Goal: Task Accomplishment & Management: Manage account settings

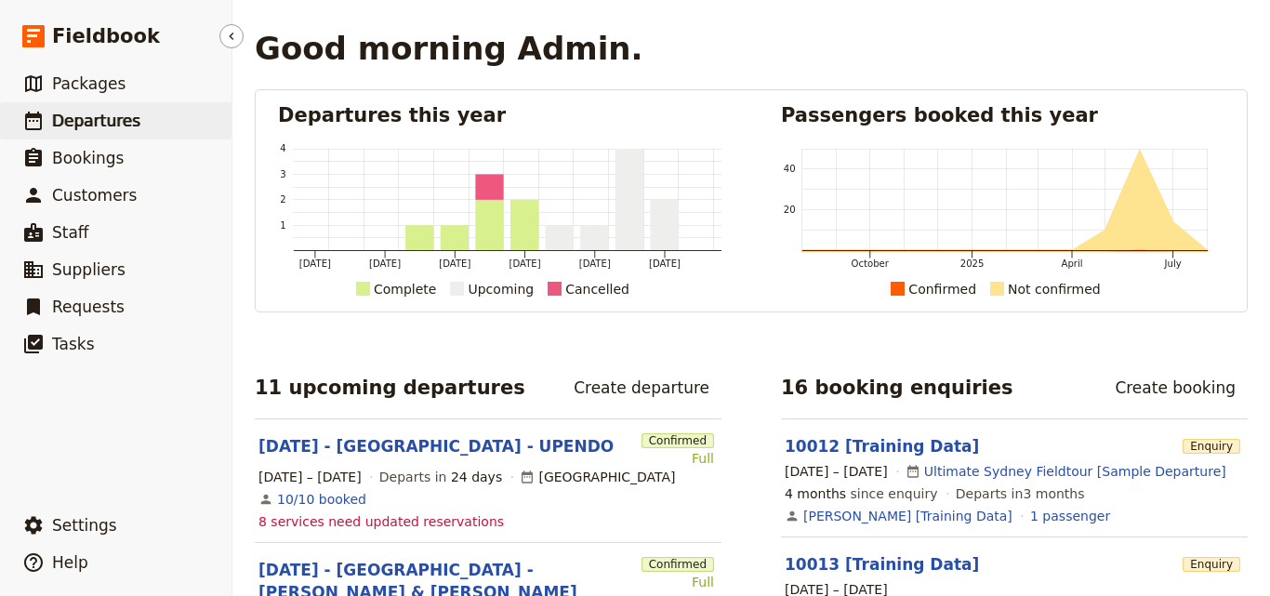
click at [169, 121] on link "​ Departures" at bounding box center [116, 120] width 232 height 37
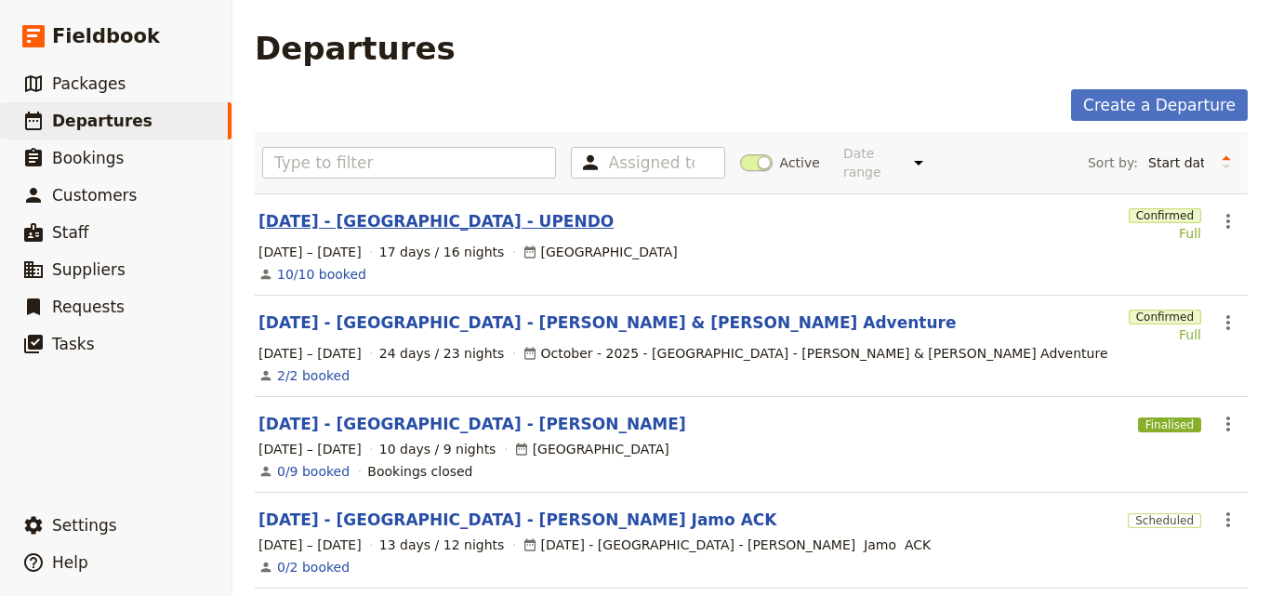
click at [455, 210] on link "[DATE] - [GEOGRAPHIC_DATA] - UPENDO" at bounding box center [436, 221] width 355 height 22
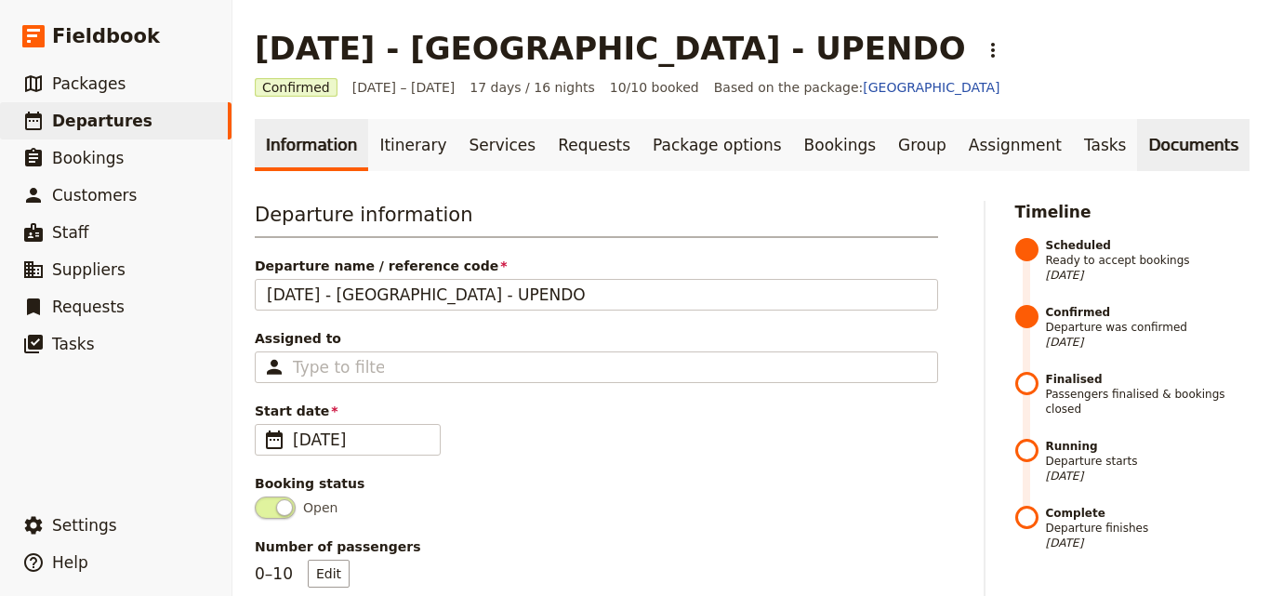
click at [1137, 151] on link "Documents" at bounding box center [1193, 145] width 113 height 52
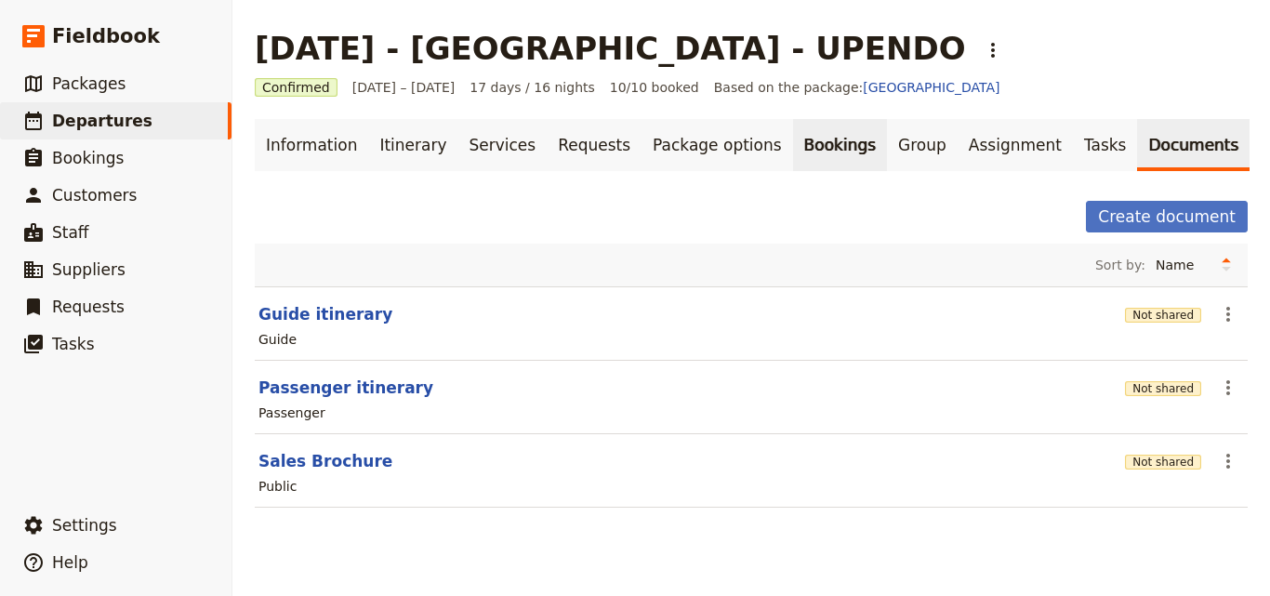
click at [793, 166] on link "Bookings" at bounding box center [840, 145] width 94 height 52
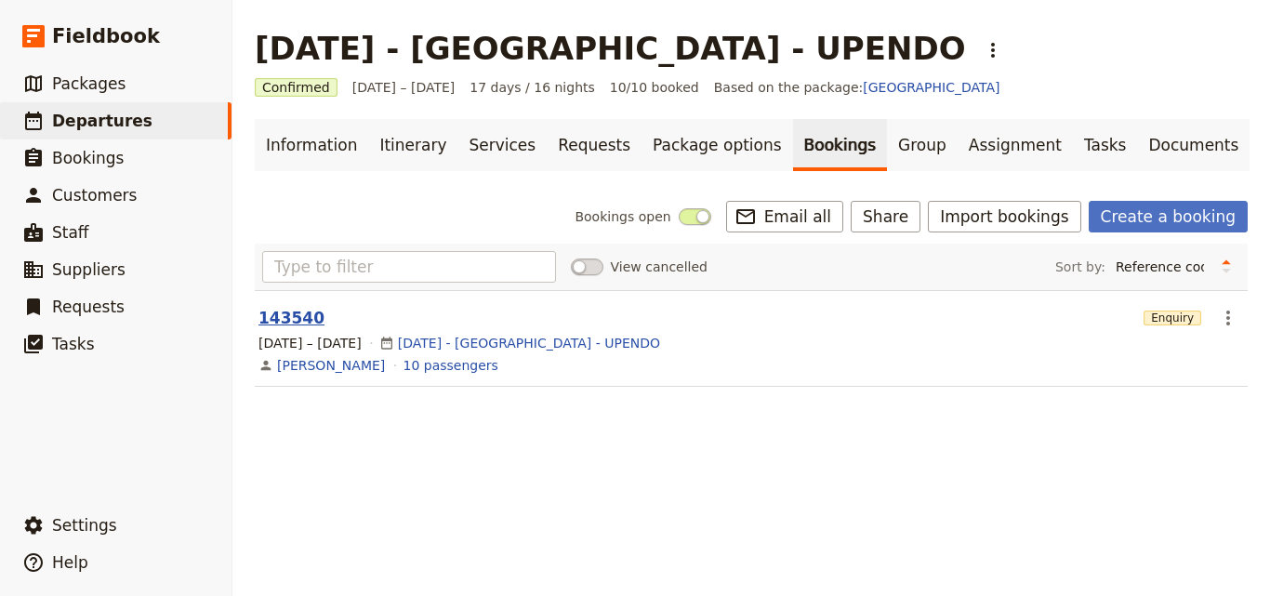
click at [282, 321] on button "143540" at bounding box center [292, 318] width 66 height 22
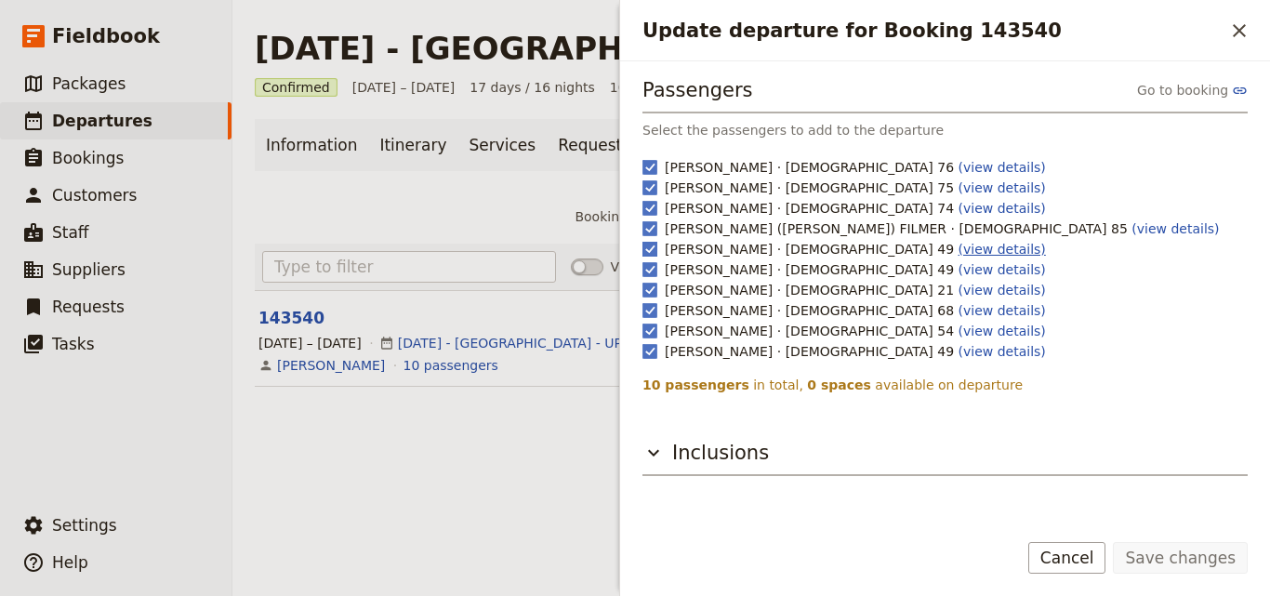
click at [959, 251] on link "(view details)" at bounding box center [1002, 249] width 87 height 15
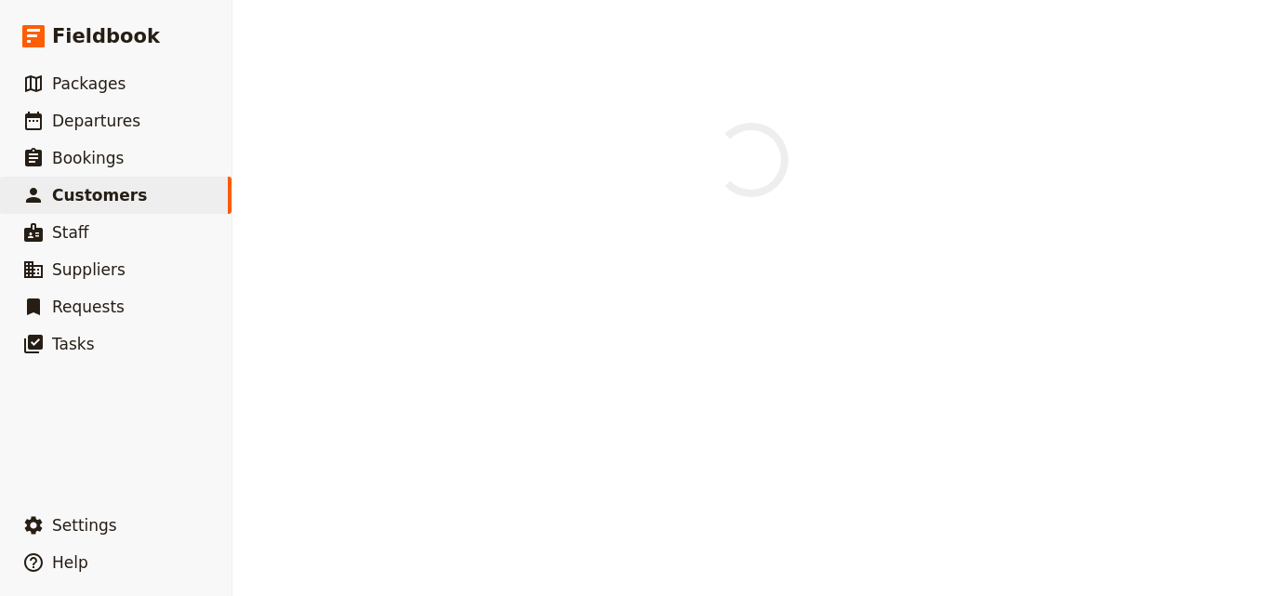
select select "[DEMOGRAPHIC_DATA]"
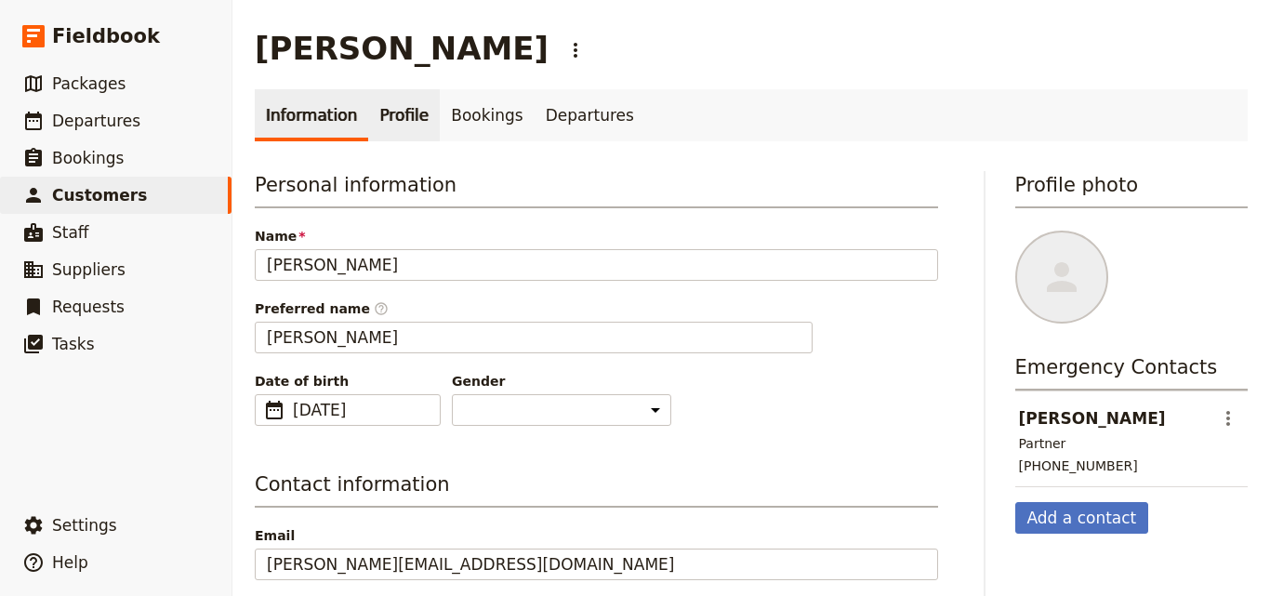
click at [392, 95] on link "Profile" at bounding box center [404, 115] width 72 height 52
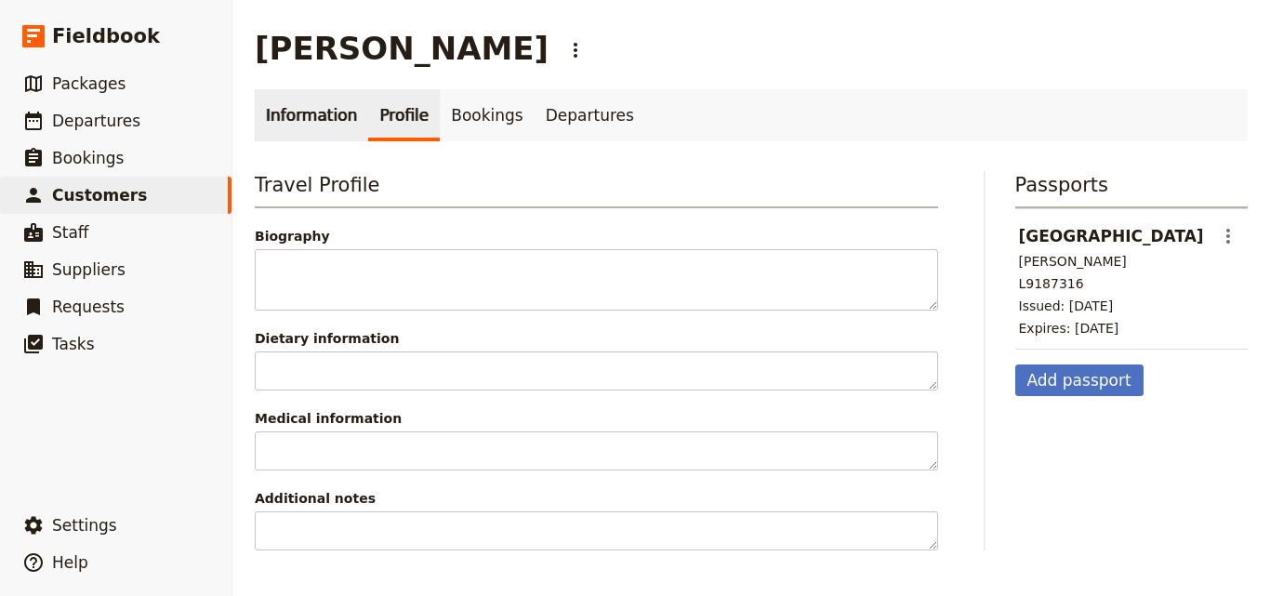
click at [314, 116] on link "Information" at bounding box center [311, 115] width 113 height 52
select select "[DEMOGRAPHIC_DATA]"
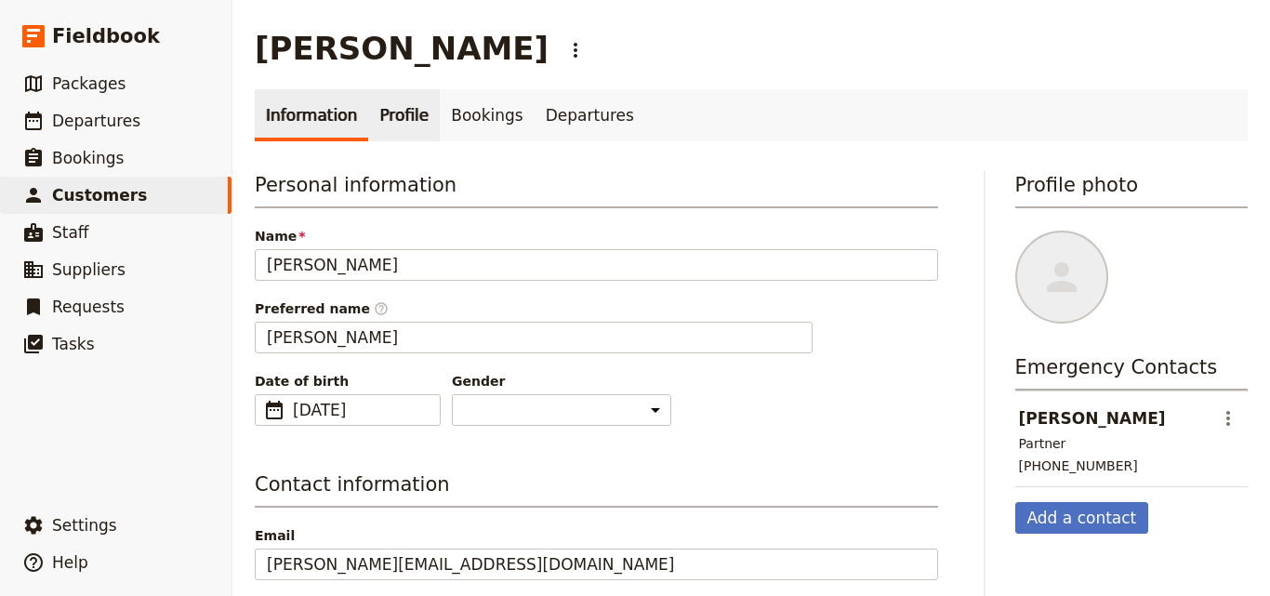
click at [394, 140] on link "Profile" at bounding box center [404, 115] width 72 height 52
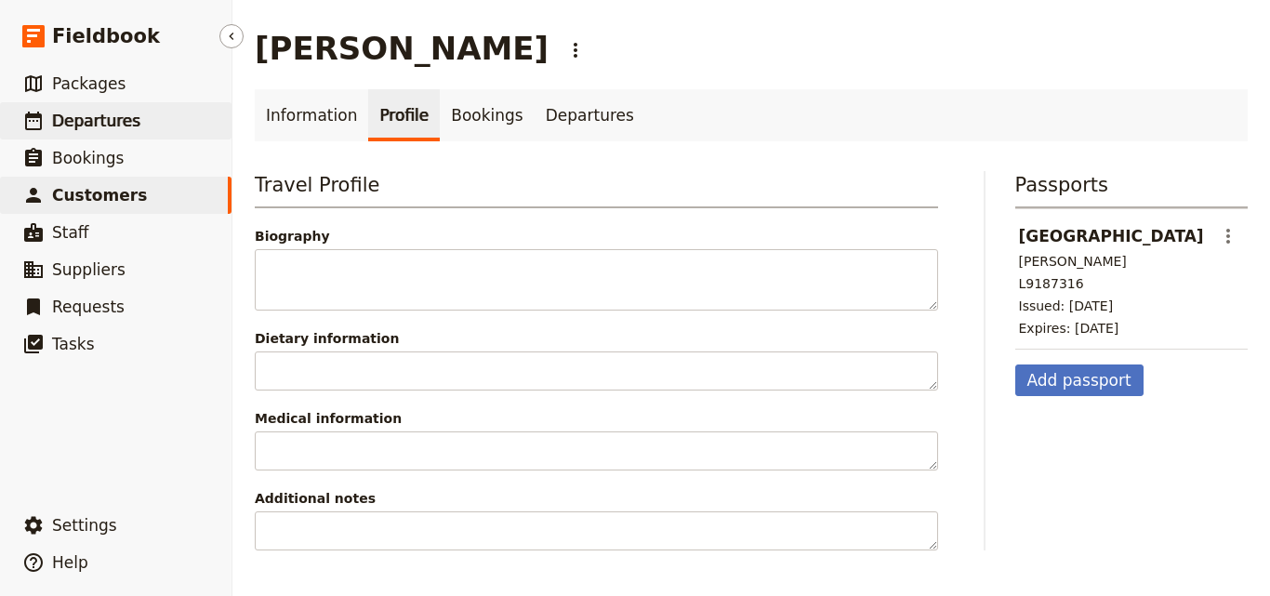
click at [104, 121] on span "Departures" at bounding box center [96, 121] width 88 height 19
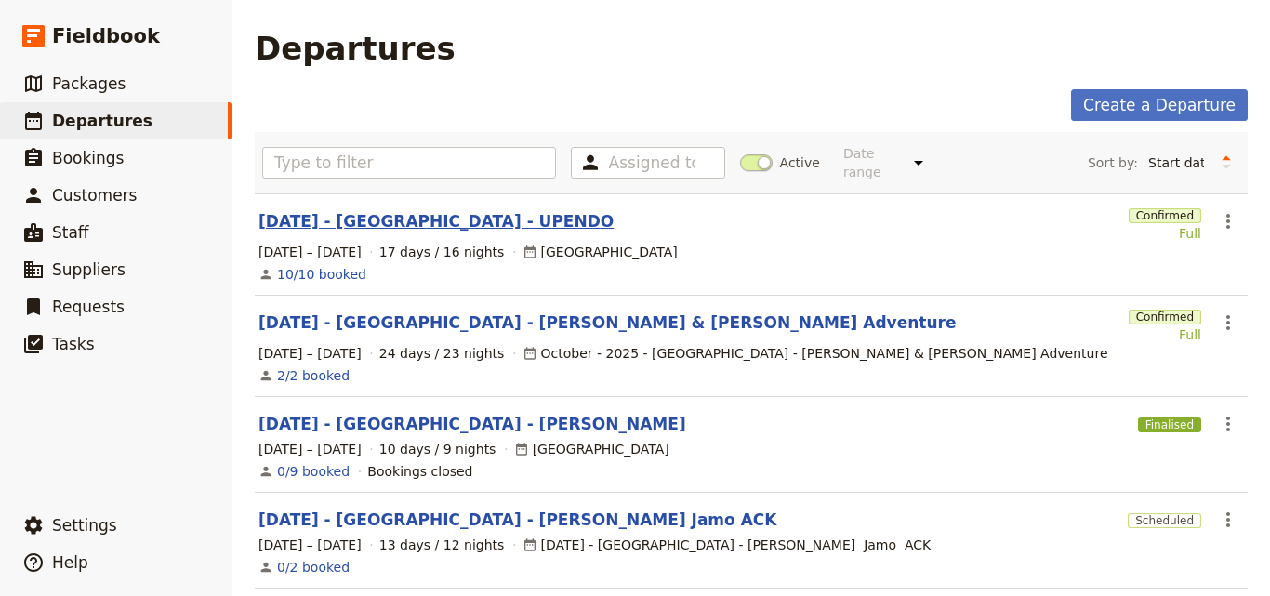
click at [362, 214] on link "[DATE] - [GEOGRAPHIC_DATA] - UPENDO" at bounding box center [436, 221] width 355 height 22
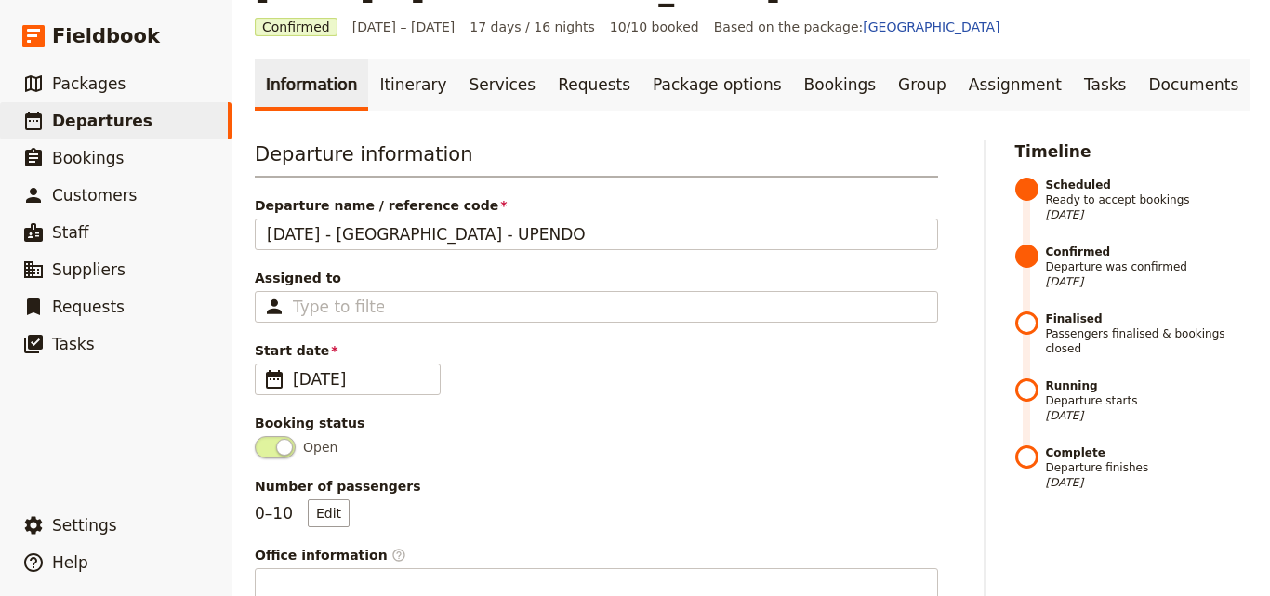
scroll to position [93, 0]
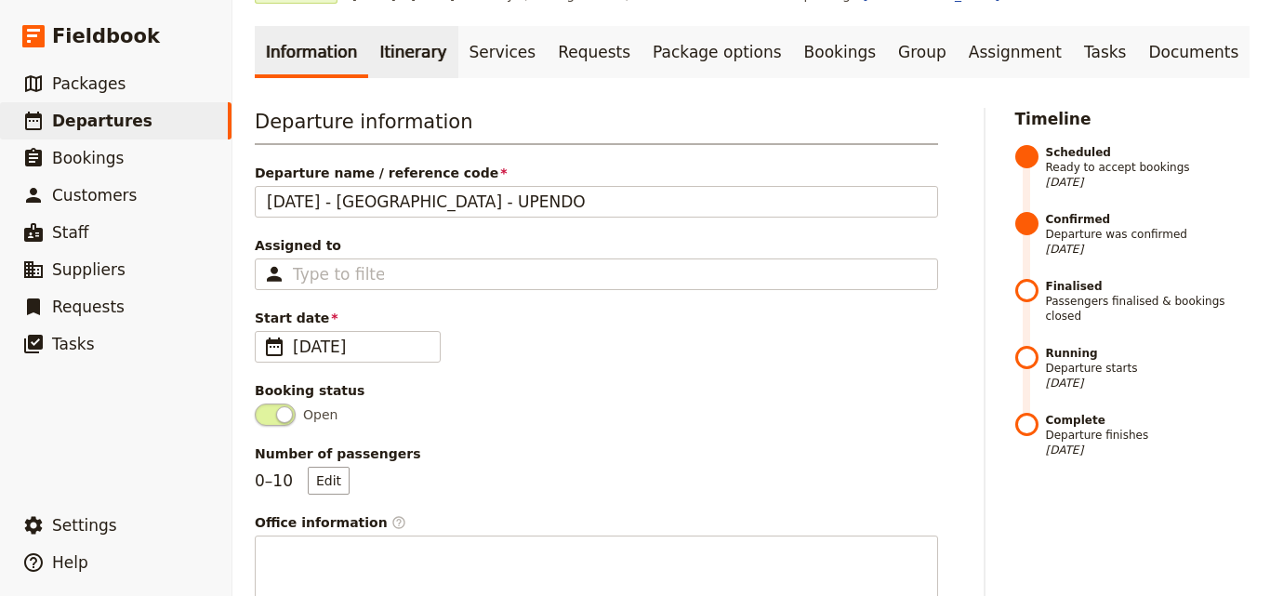
click at [387, 60] on link "Itinerary" at bounding box center [412, 52] width 89 height 52
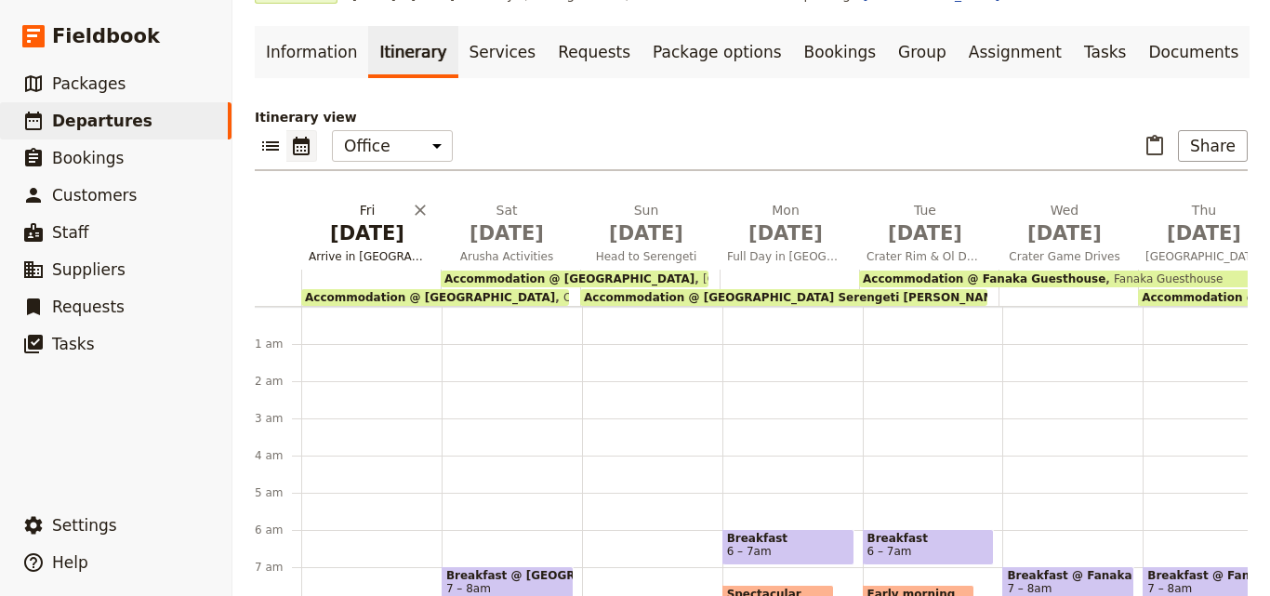
scroll to position [205, 0]
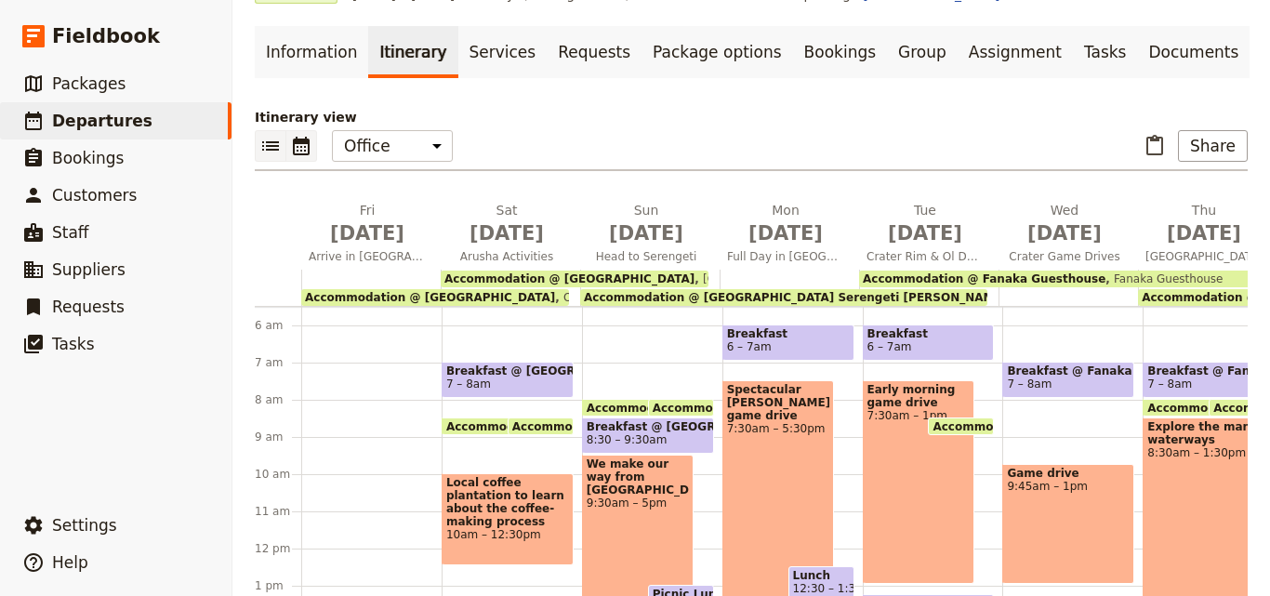
click at [265, 151] on icon "List view" at bounding box center [270, 146] width 22 height 22
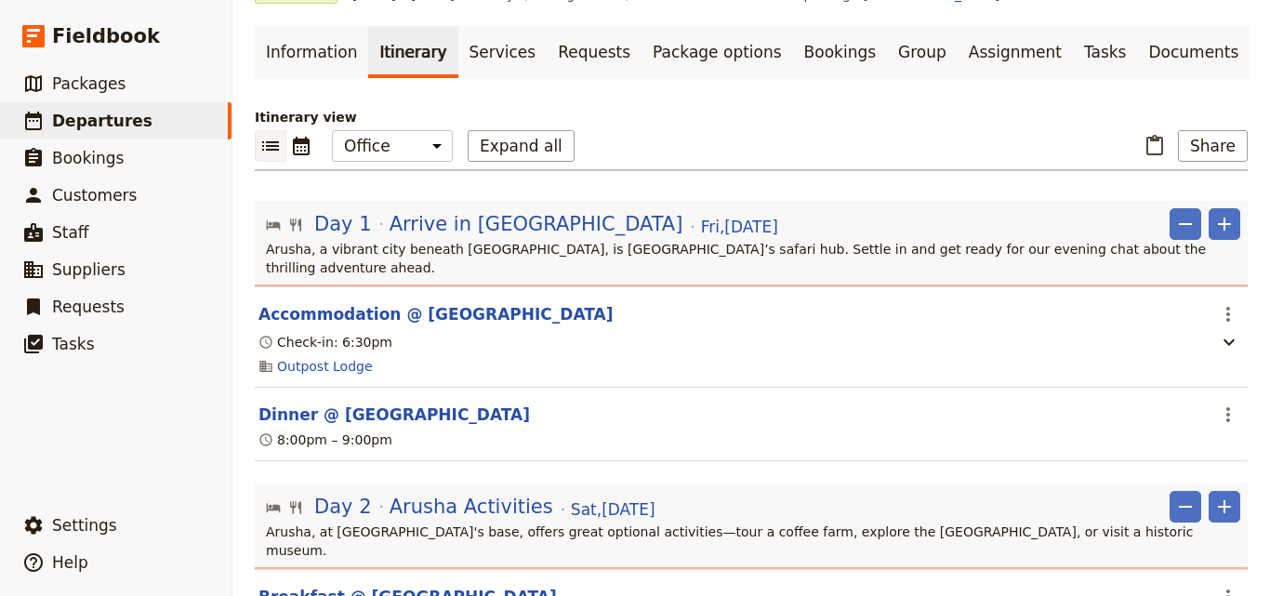
scroll to position [0, 0]
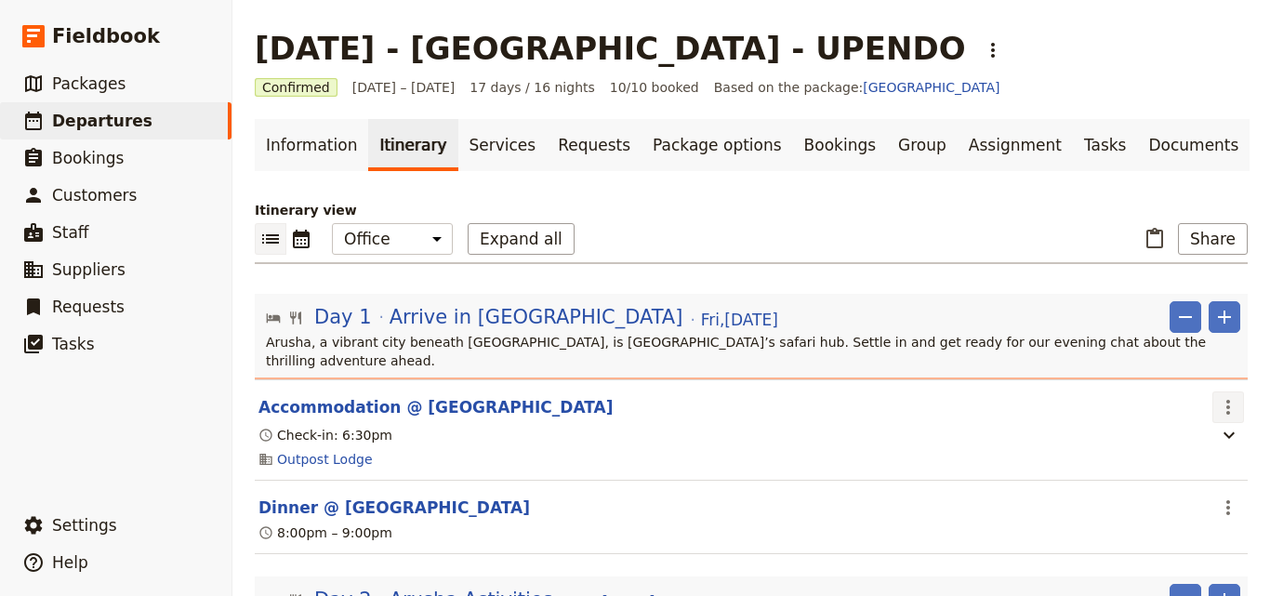
click at [1223, 402] on button "​" at bounding box center [1229, 408] width 32 height 32
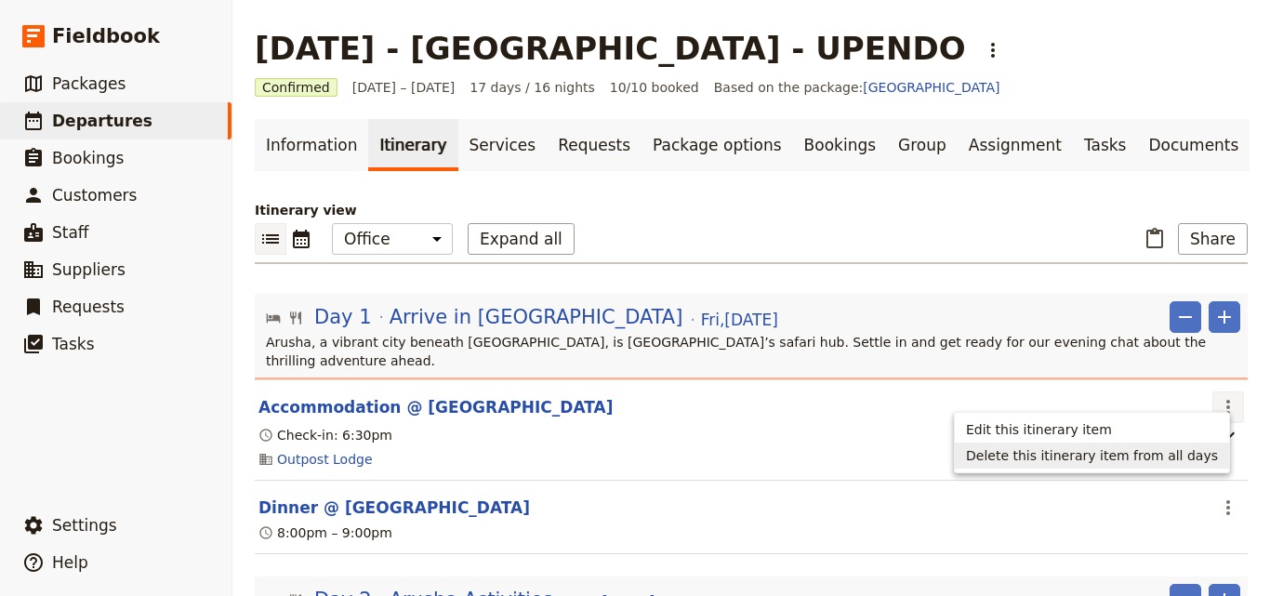
click at [907, 426] on div "Check-in: 6:30pm" at bounding box center [732, 435] width 950 height 22
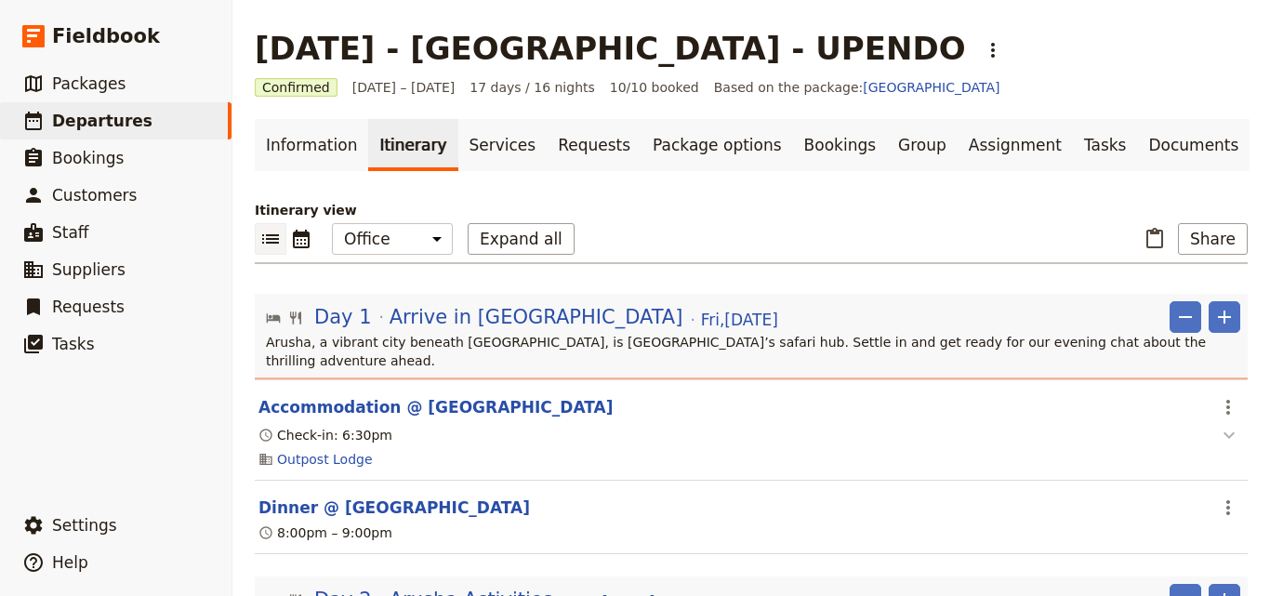
click at [1218, 424] on icon "button" at bounding box center [1229, 435] width 22 height 22
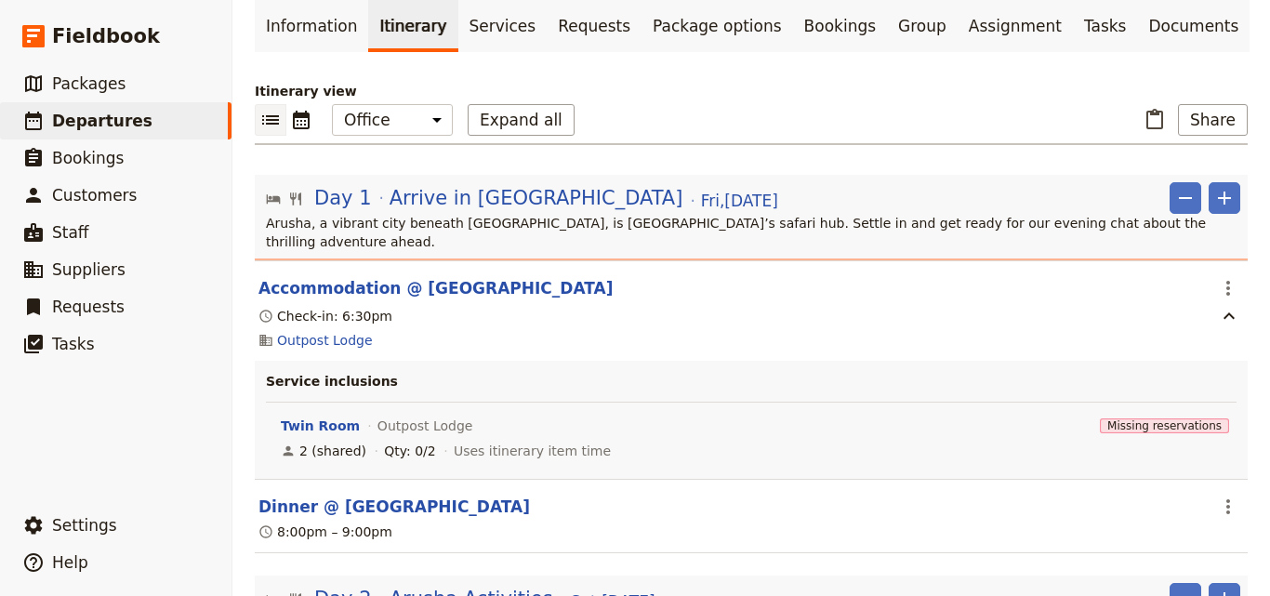
scroll to position [186, 0]
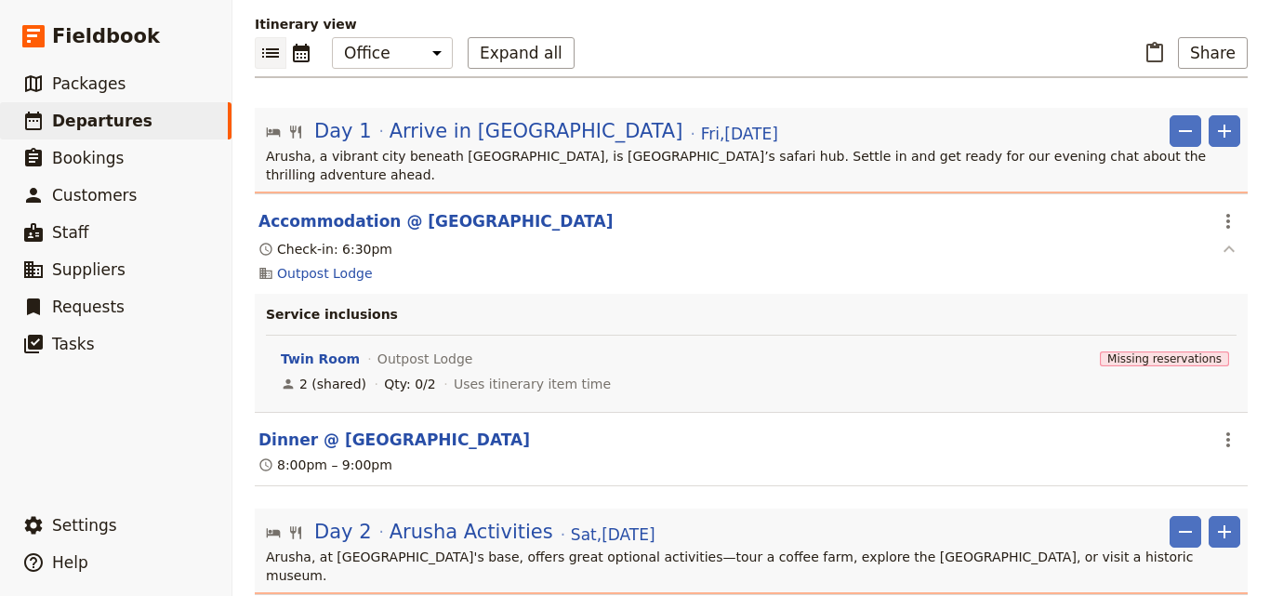
click at [1225, 239] on icon "button" at bounding box center [1229, 249] width 22 height 22
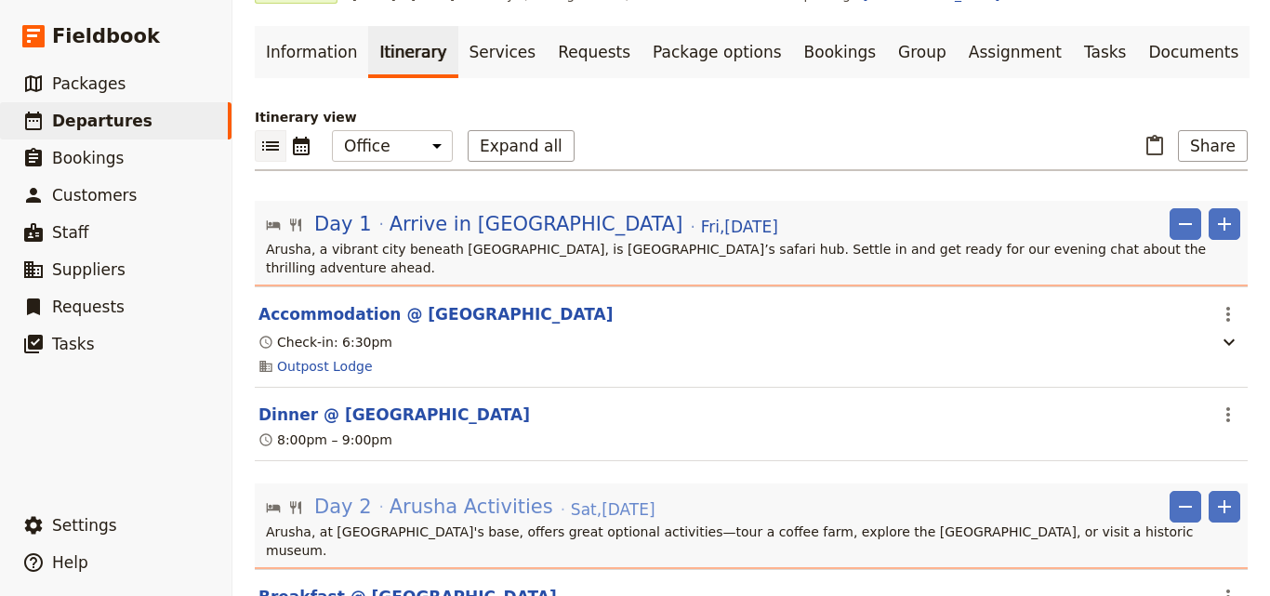
scroll to position [0, 0]
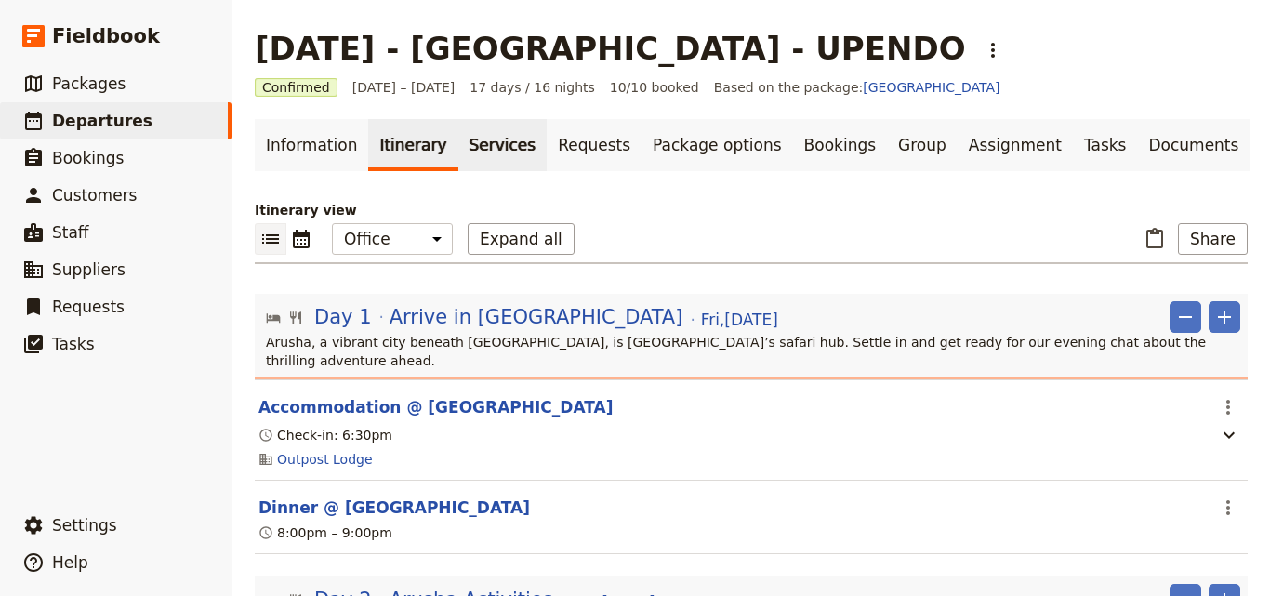
click at [489, 160] on link "Services" at bounding box center [502, 145] width 89 height 52
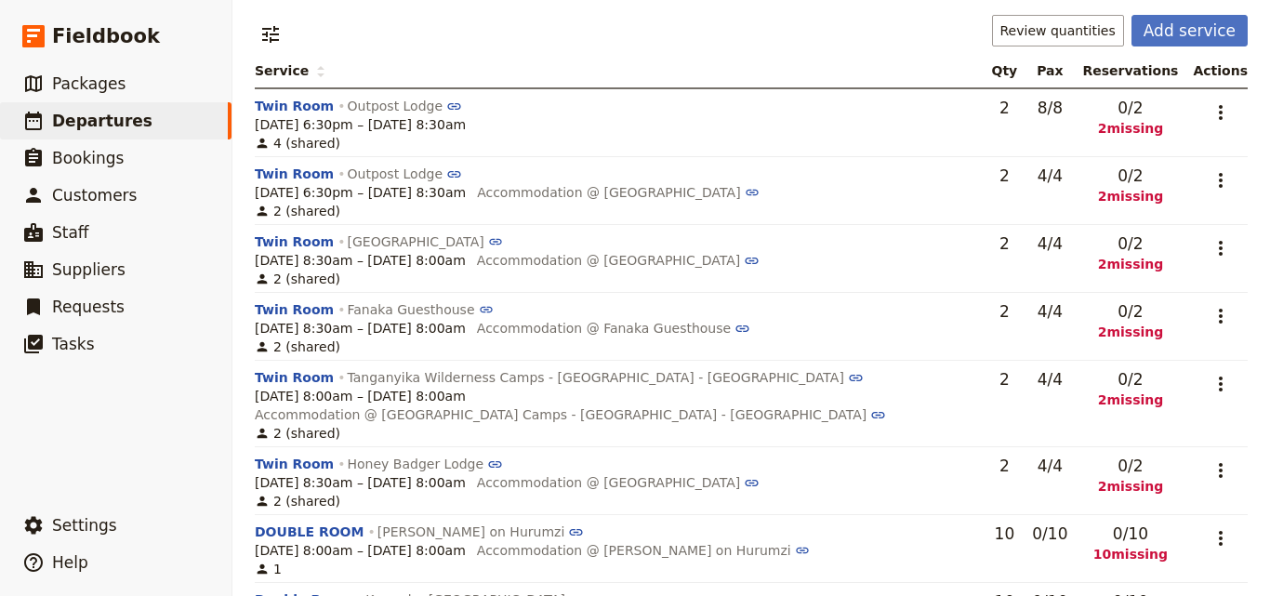
scroll to position [285, 0]
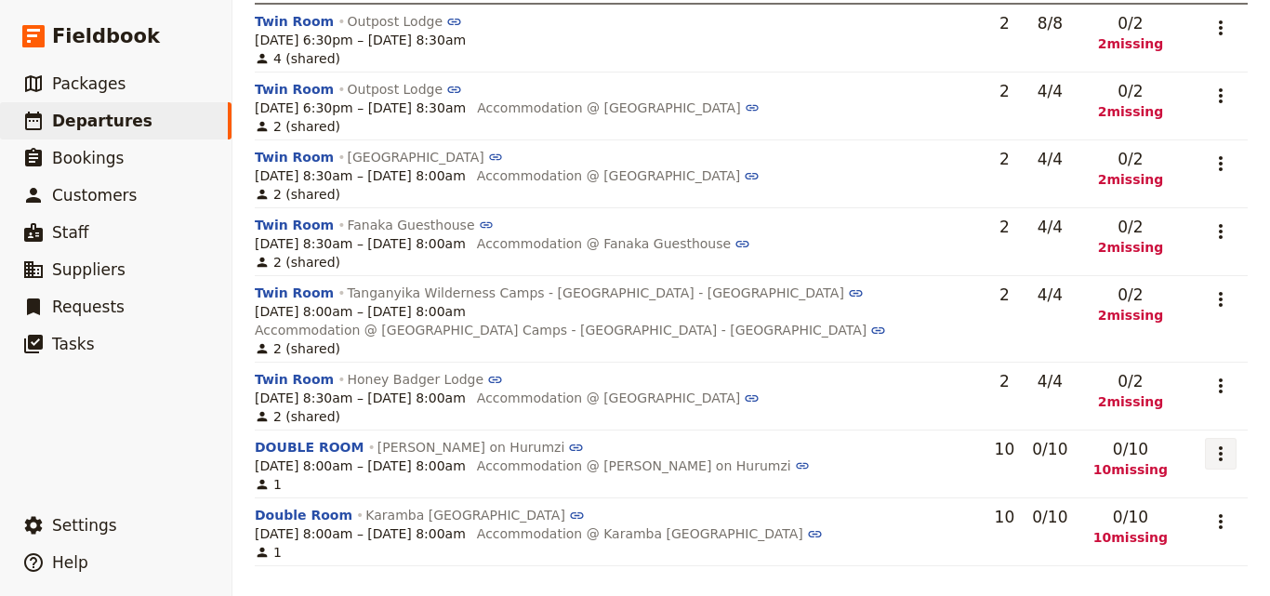
click at [1210, 445] on icon "Actions" at bounding box center [1221, 454] width 22 height 22
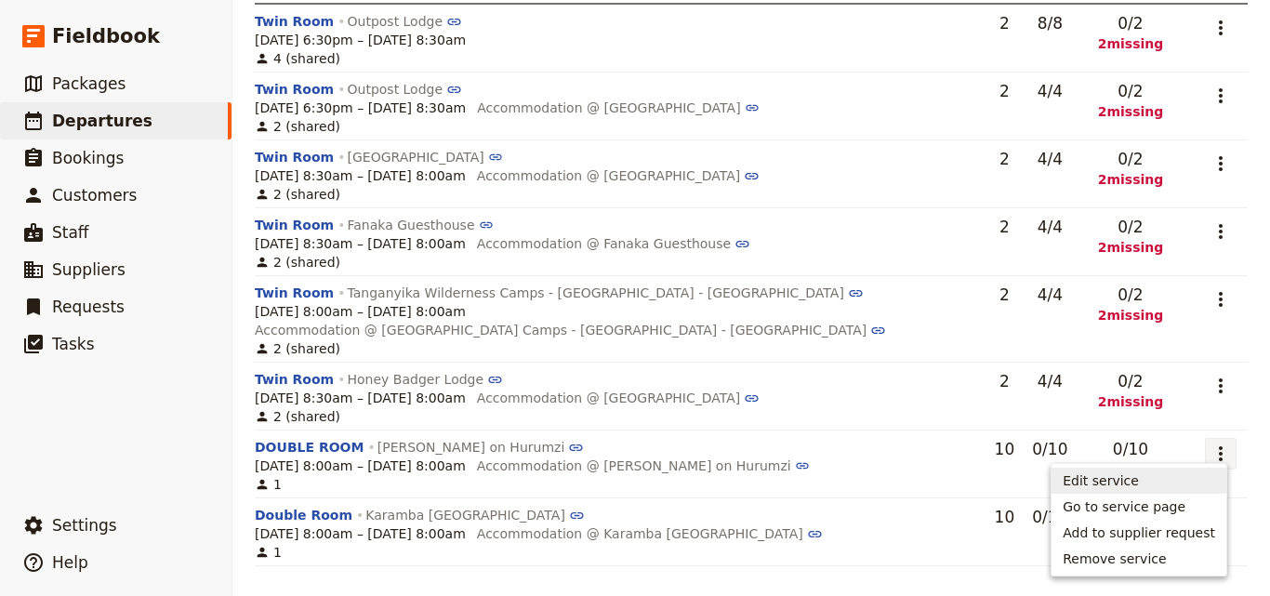
click at [1151, 489] on span "Edit service" at bounding box center [1139, 481] width 153 height 19
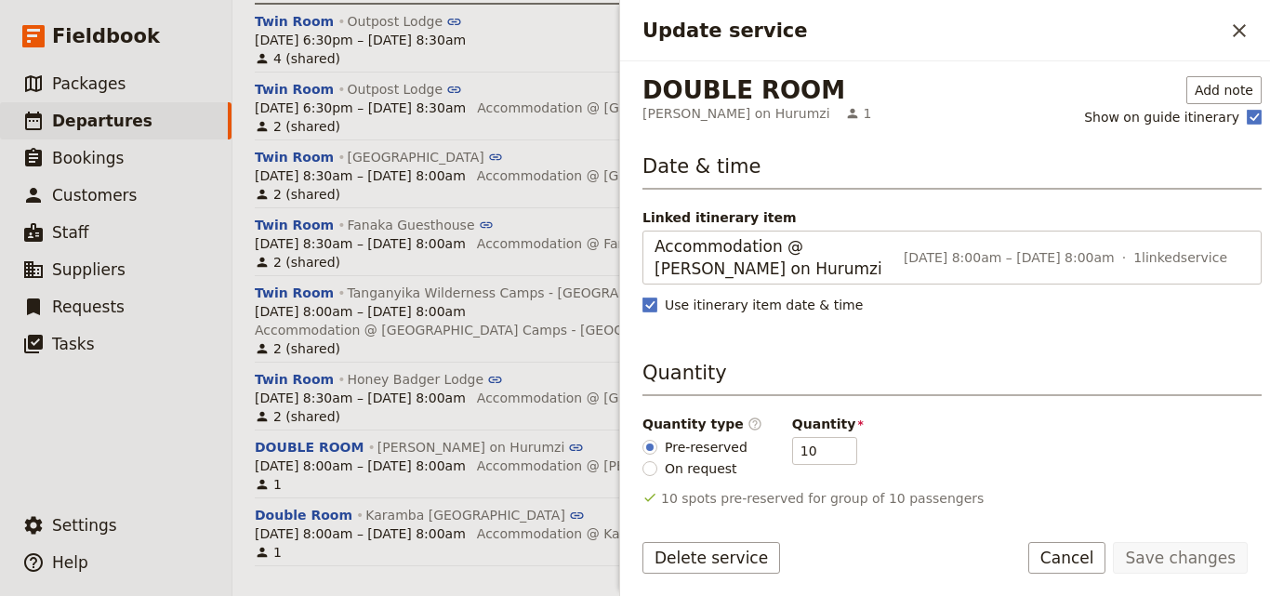
scroll to position [161, 0]
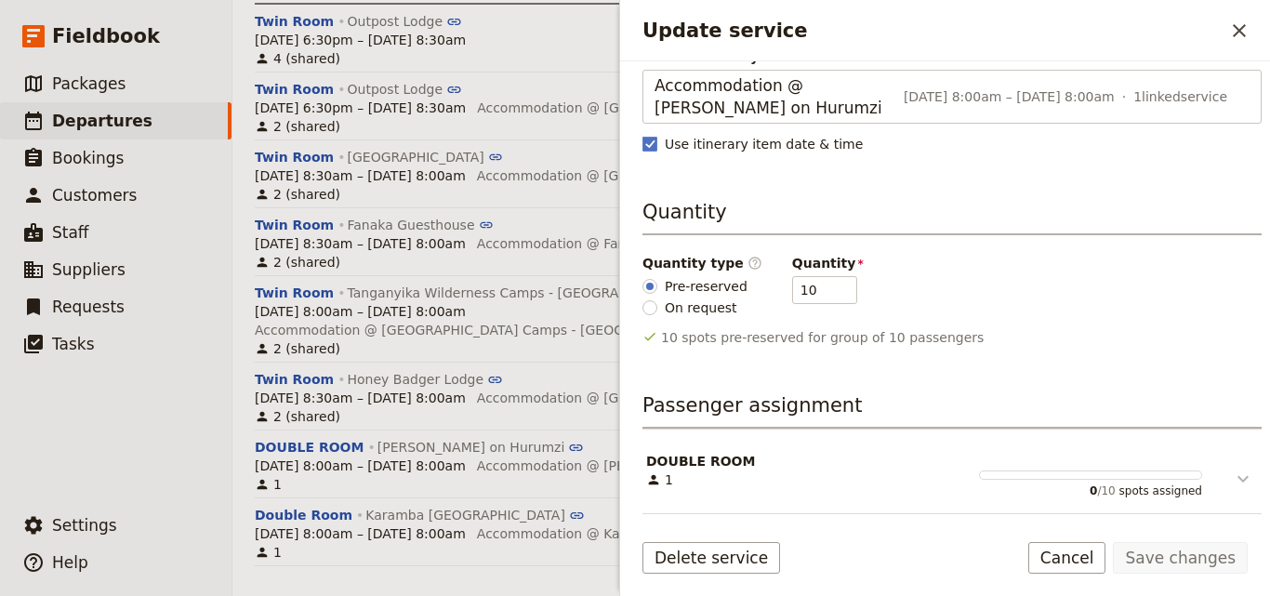
click at [1232, 485] on icon "Update service" at bounding box center [1243, 479] width 22 height 22
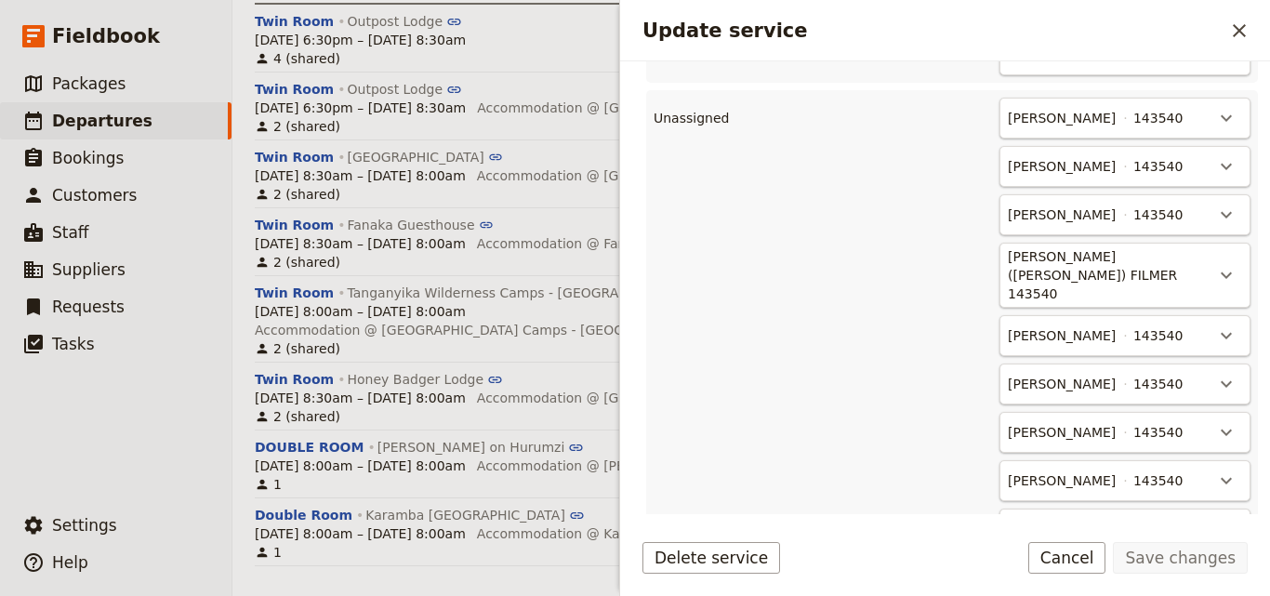
scroll to position [1315, 0]
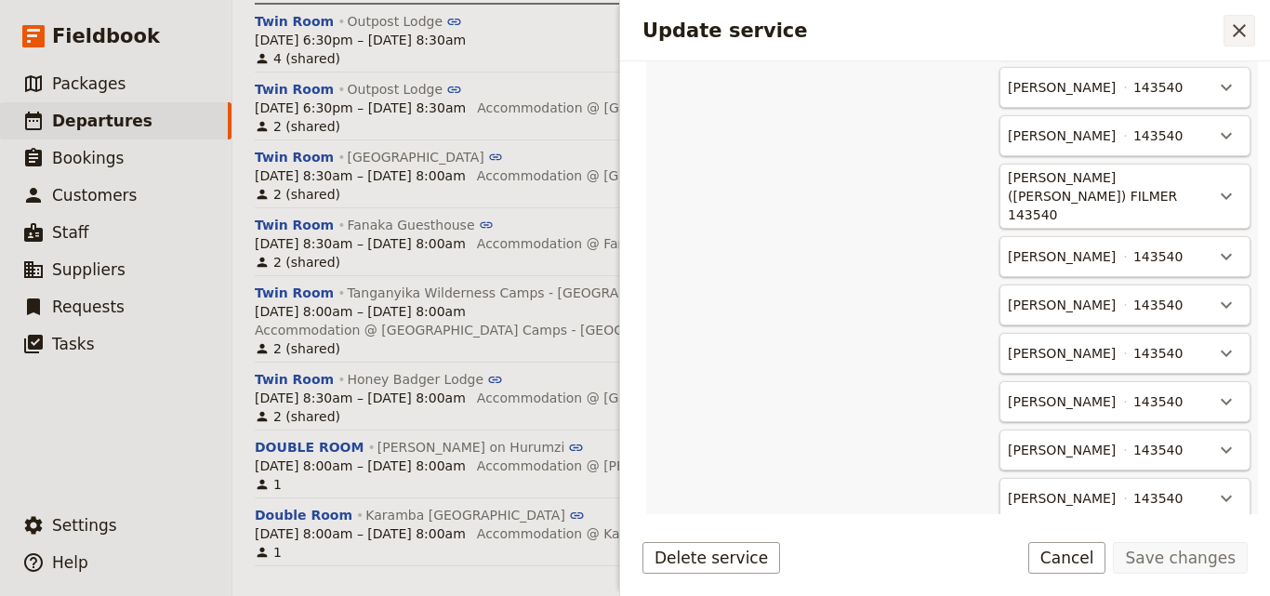
click at [1250, 39] on icon "Close drawer" at bounding box center [1240, 31] width 22 height 22
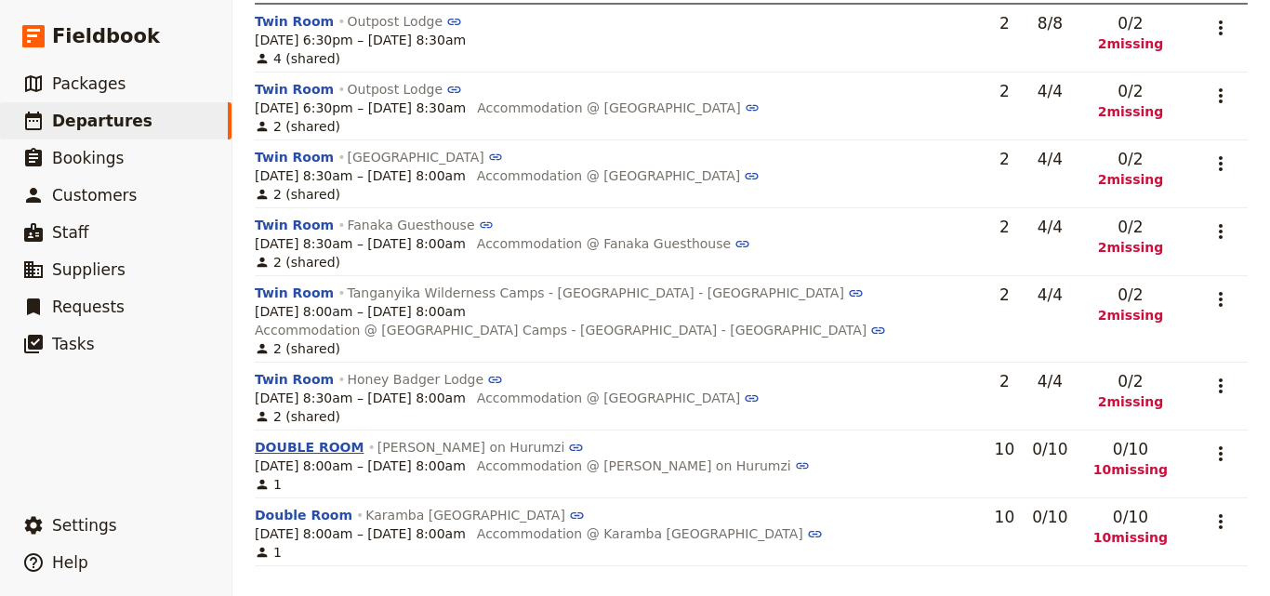
click at [283, 441] on button "DOUBLE ROOM" at bounding box center [309, 447] width 109 height 19
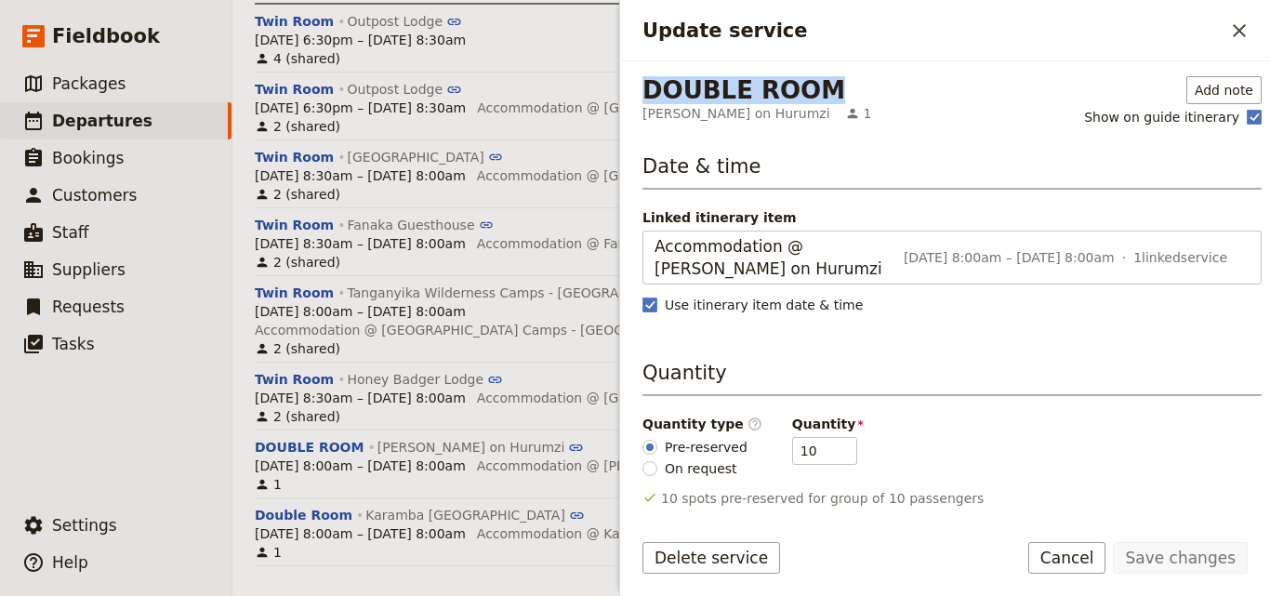
drag, startPoint x: 810, startPoint y: 91, endPoint x: 642, endPoint y: 91, distance: 168.3
click at [642, 91] on div "DOUBLE ROOM [PERSON_NAME] on Hurumzi 1 Add note Show on guide itinerary Date & …" at bounding box center [945, 287] width 650 height 453
click at [921, 151] on div "DOUBLE ROOM [PERSON_NAME] on Hurumzi 1 Add note Show on guide itinerary Date & …" at bounding box center [952, 294] width 619 height 436
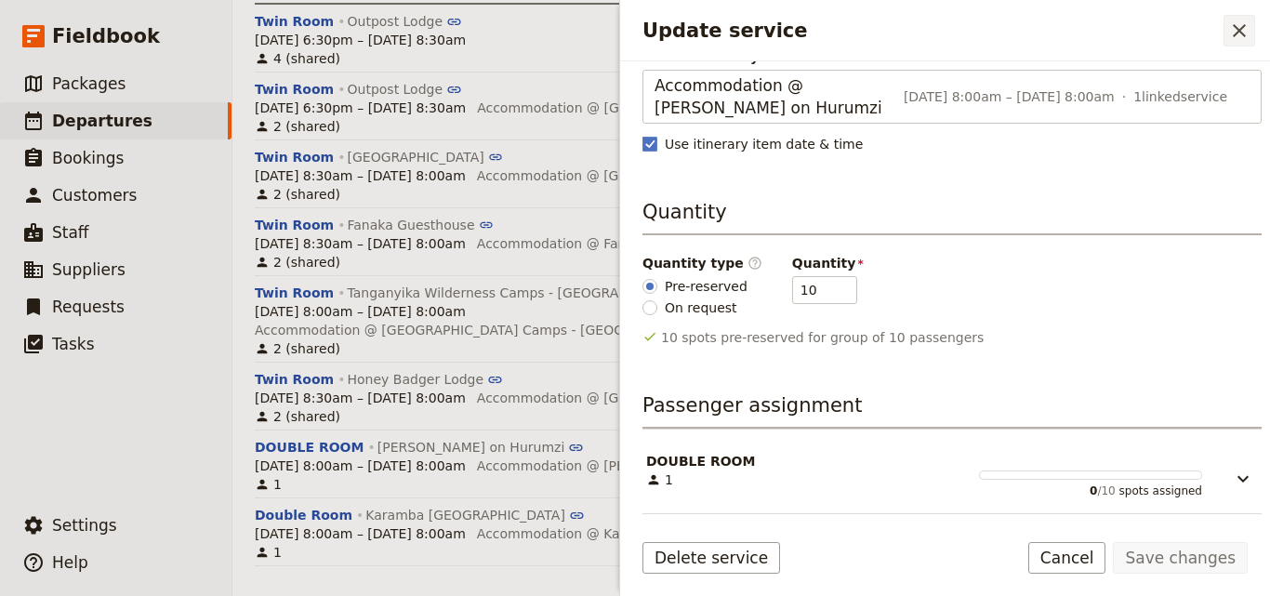
click at [1244, 40] on icon "Close drawer" at bounding box center [1240, 31] width 22 height 22
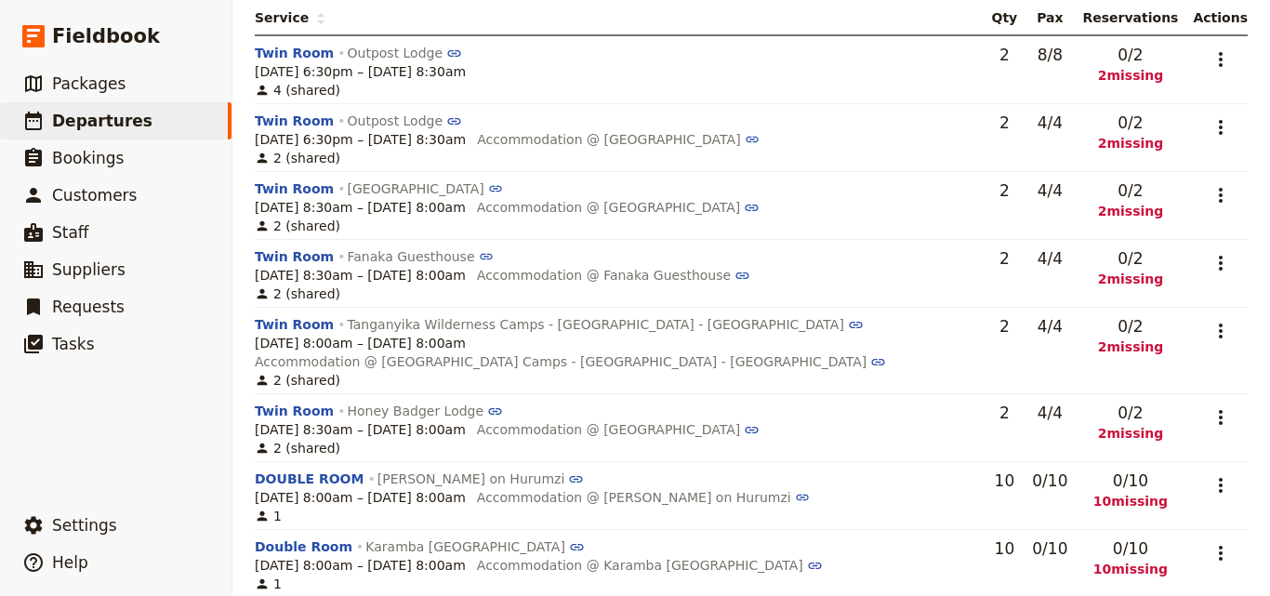
scroll to position [285, 0]
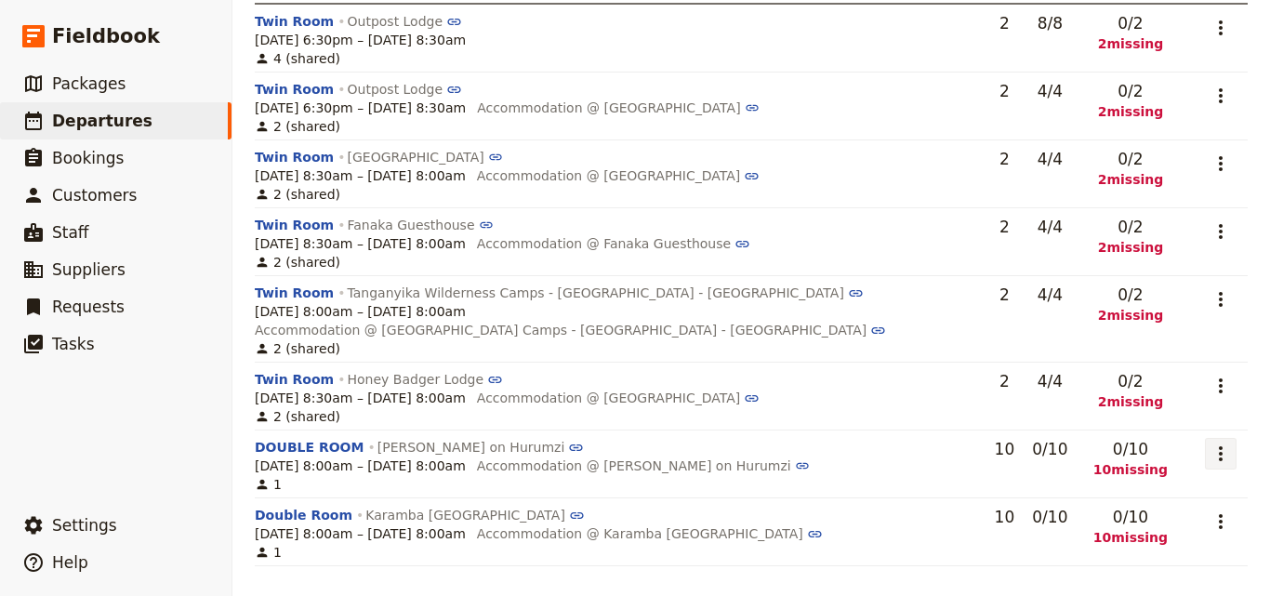
click at [1219, 446] on icon "Actions" at bounding box center [1221, 453] width 4 height 15
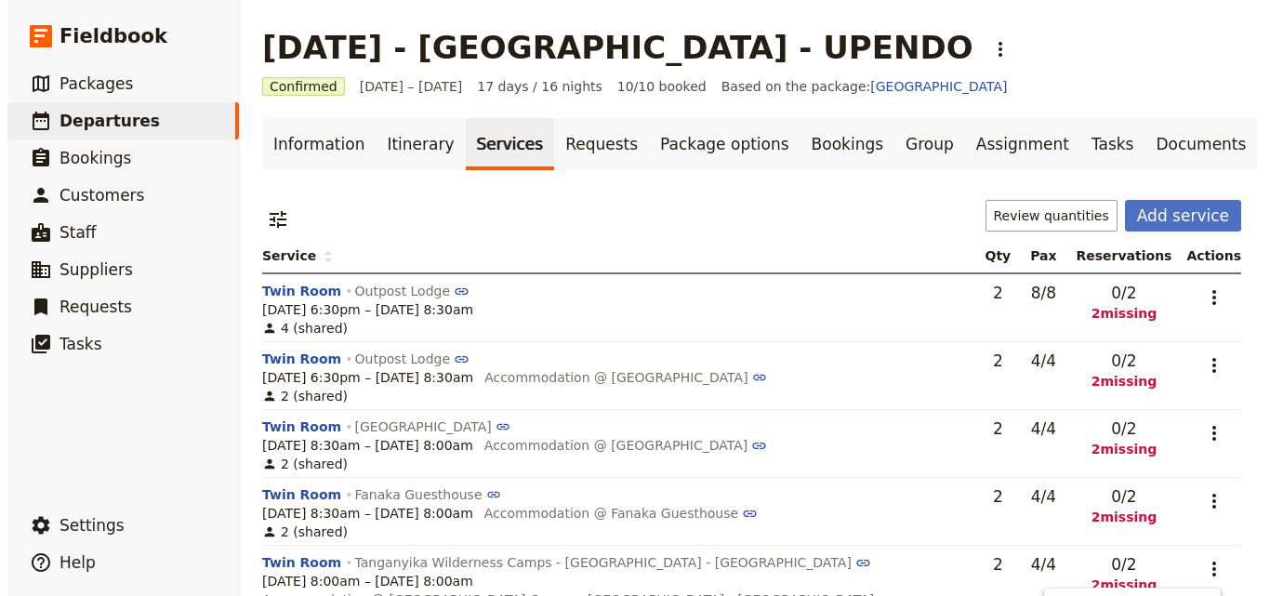
scroll to position [0, 0]
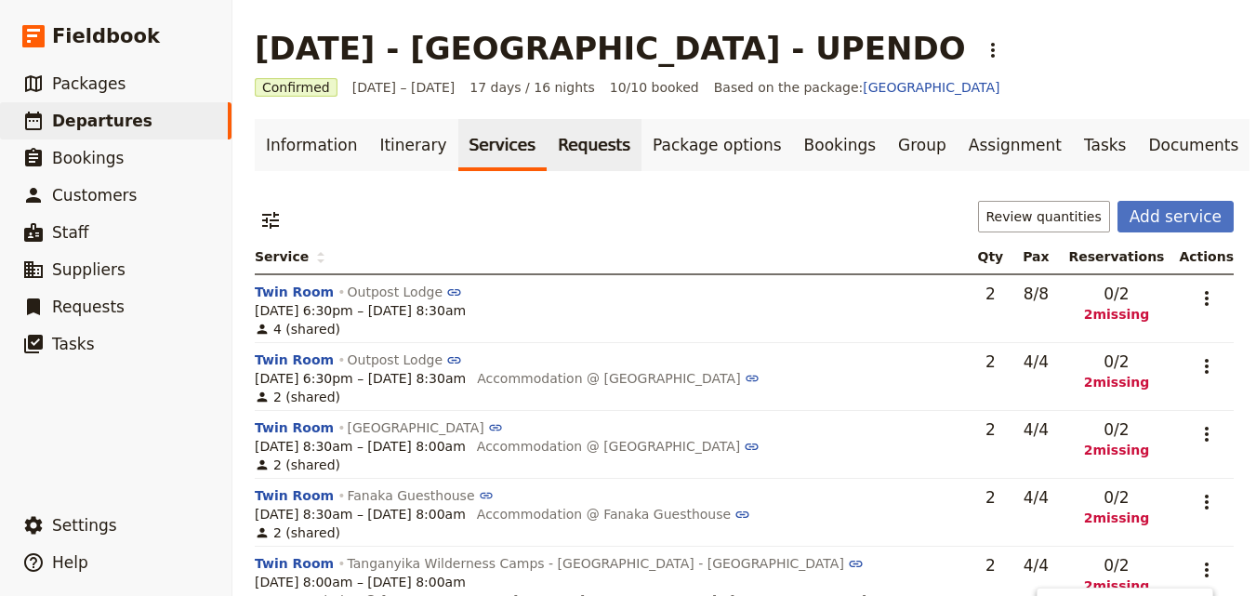
click at [557, 154] on link "Requests" at bounding box center [594, 145] width 95 height 52
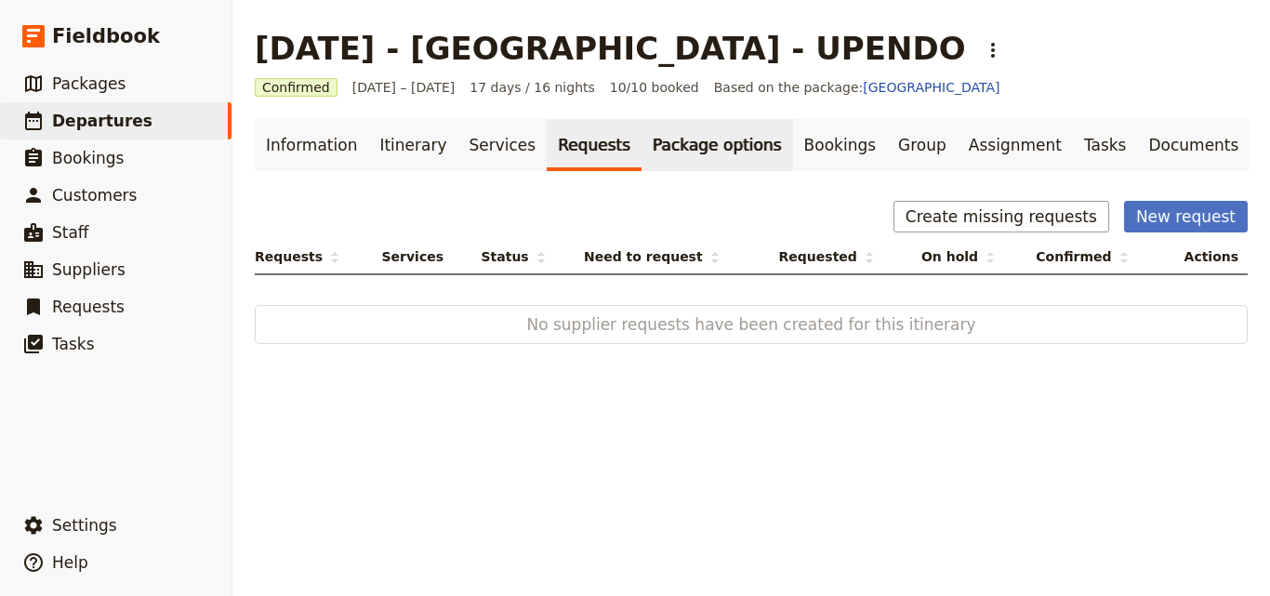
click at [653, 145] on link "Package options" at bounding box center [717, 145] width 151 height 52
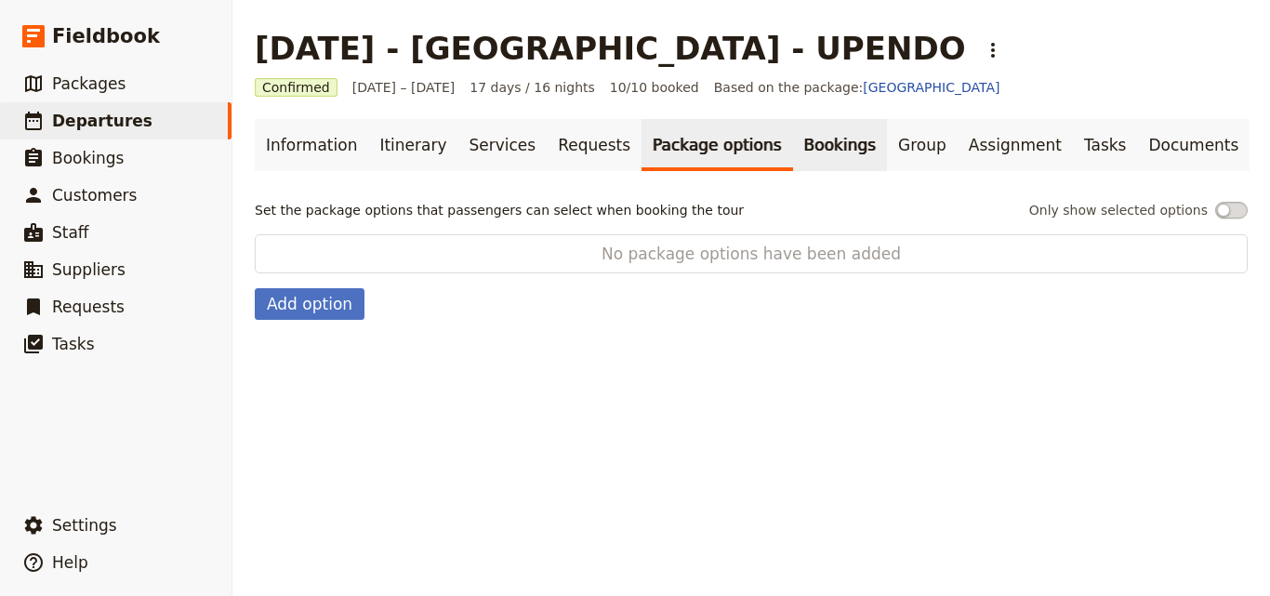
click at [793, 137] on link "Bookings" at bounding box center [840, 145] width 94 height 52
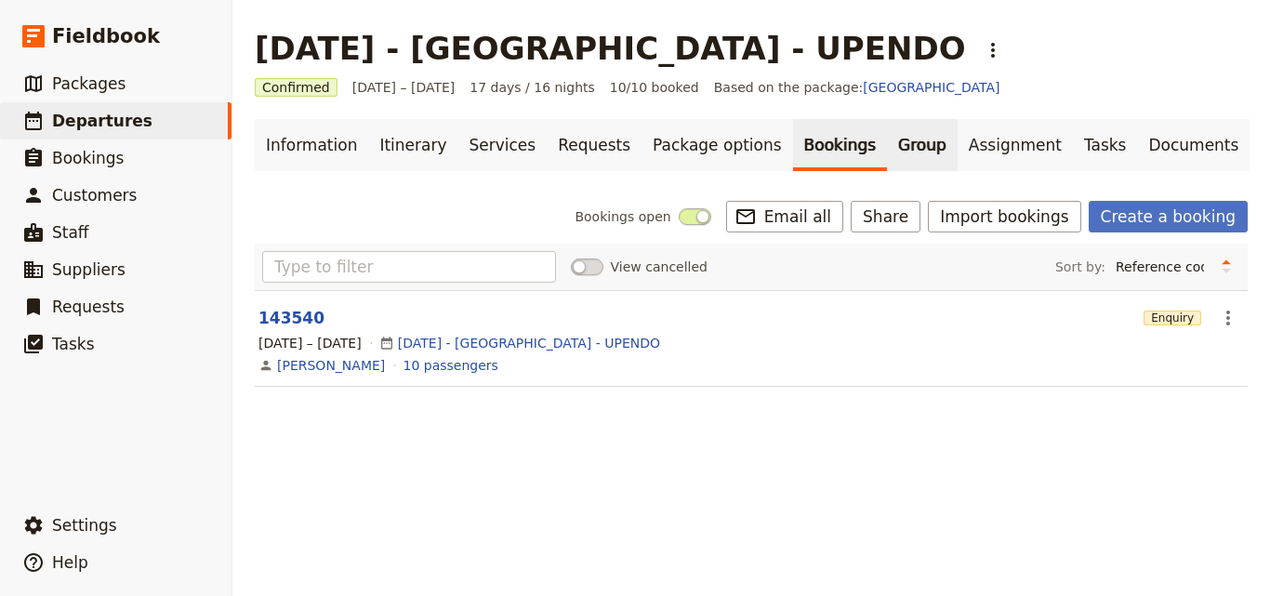
click at [887, 138] on link "Group" at bounding box center [922, 145] width 71 height 52
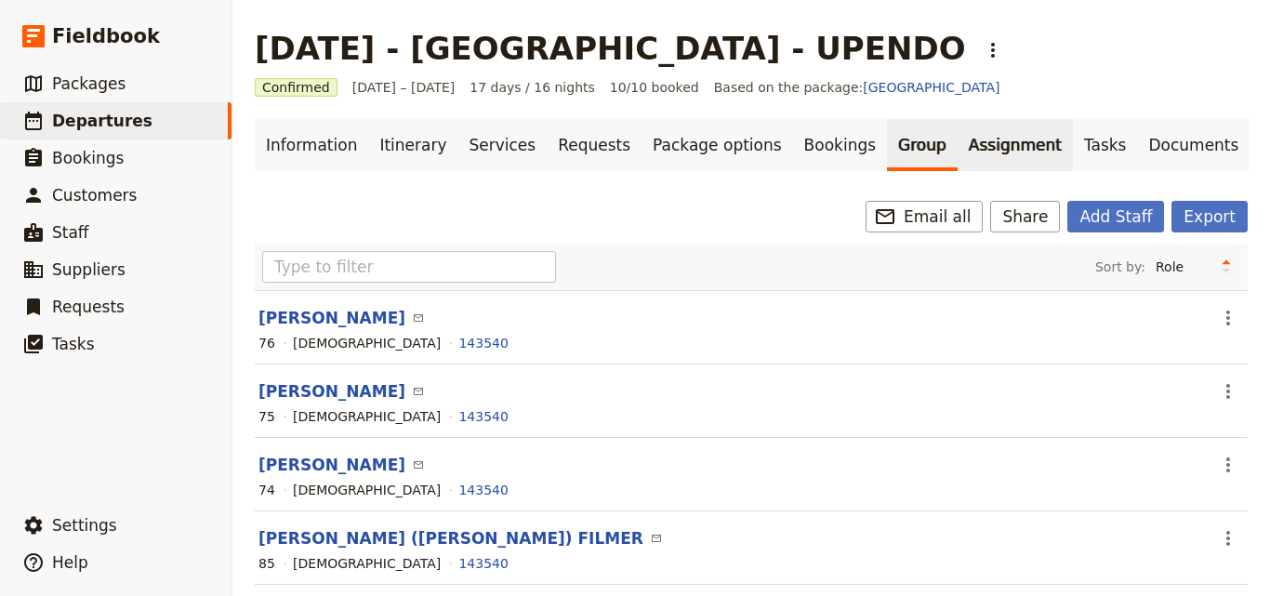
click at [958, 156] on link "Assignment" at bounding box center [1015, 145] width 115 height 52
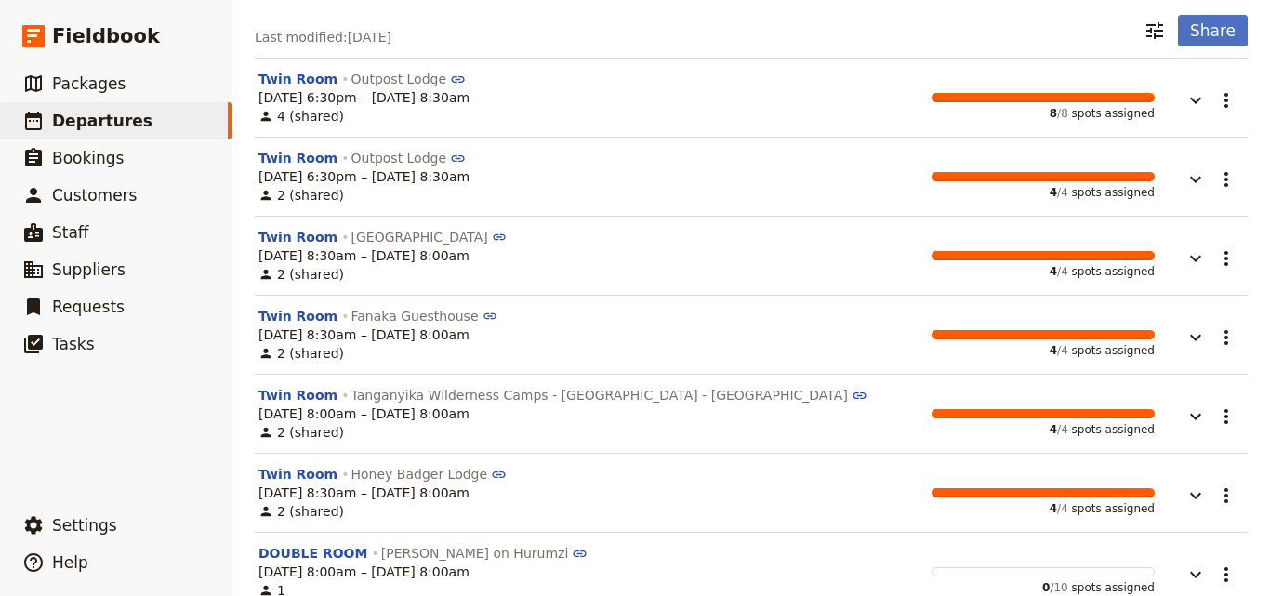
scroll to position [311, 0]
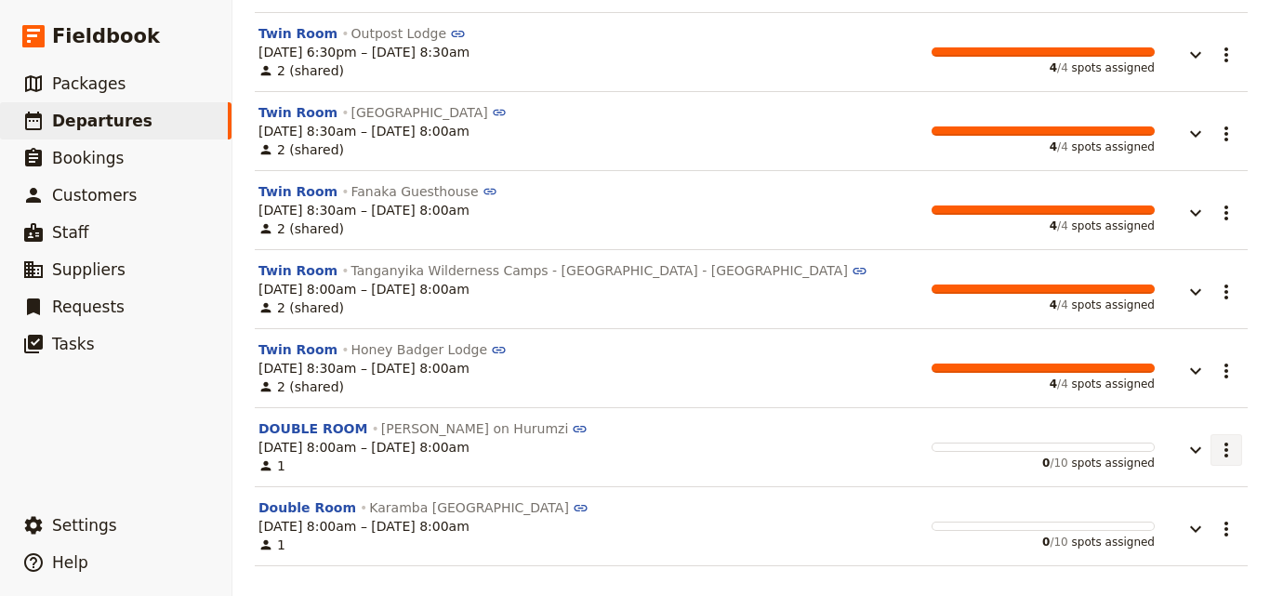
click at [1224, 462] on button "​" at bounding box center [1227, 450] width 32 height 32
click at [1185, 457] on icon "button" at bounding box center [1196, 450] width 22 height 22
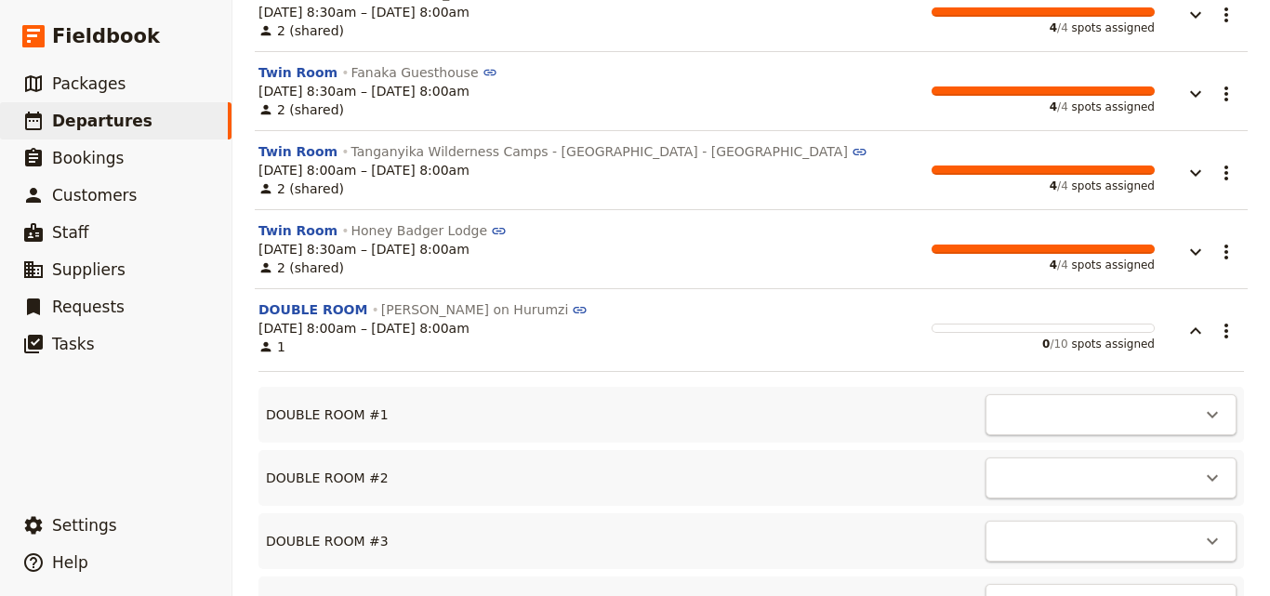
scroll to position [497, 0]
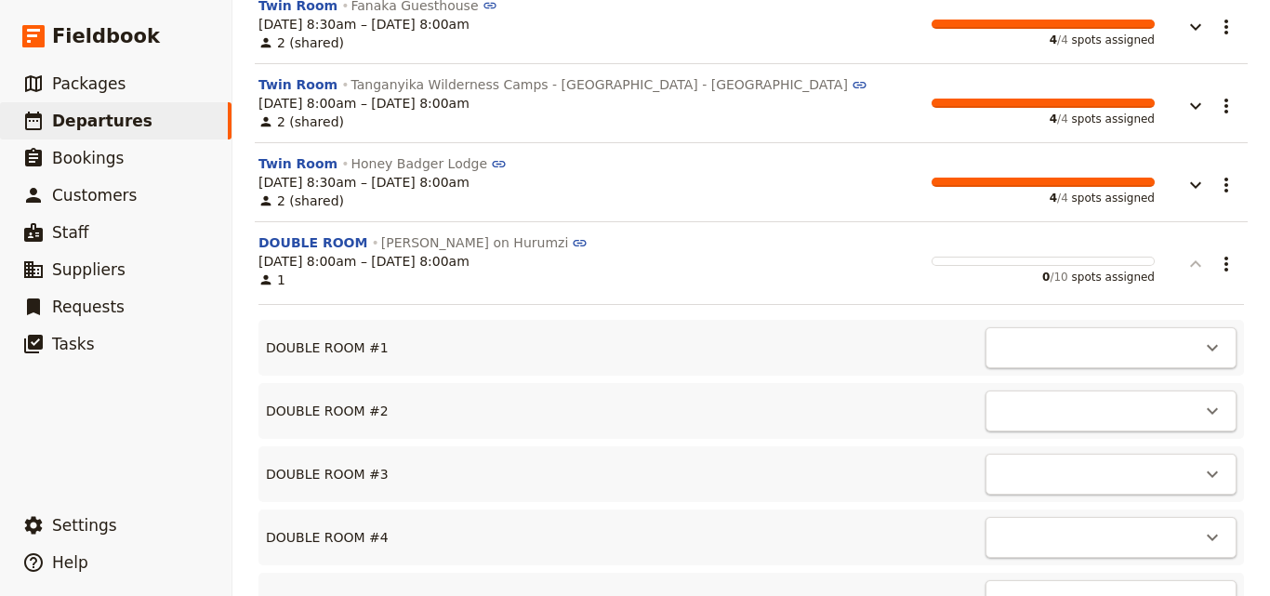
click at [1185, 274] on icon "button" at bounding box center [1196, 264] width 22 height 22
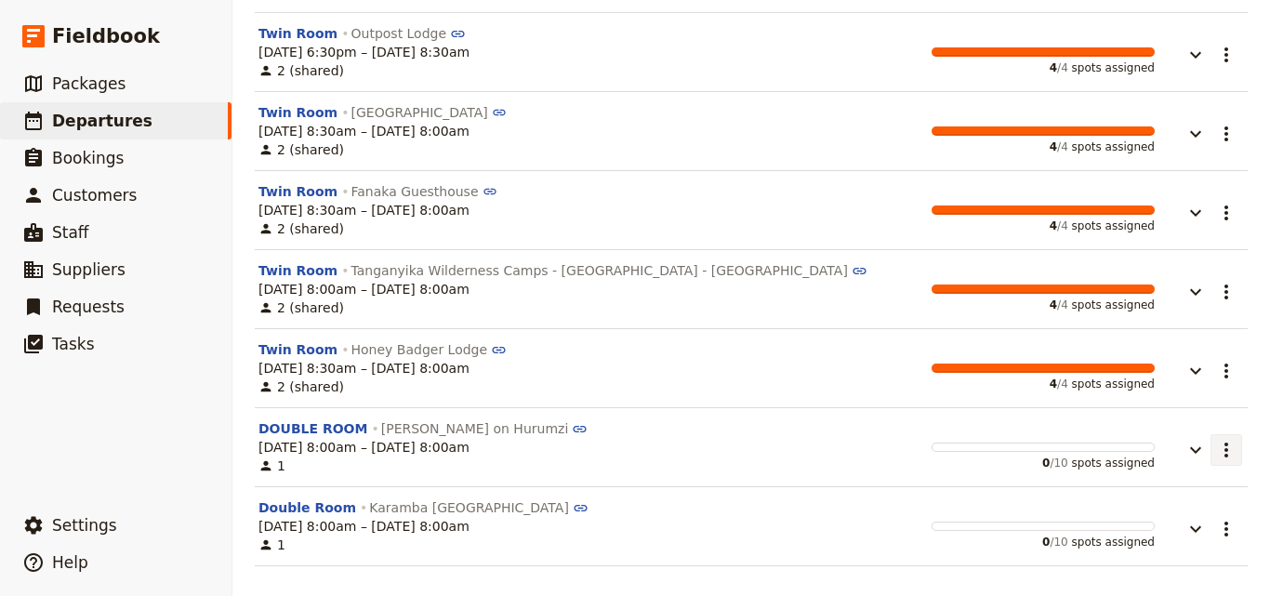
click at [1215, 445] on icon "Actions" at bounding box center [1226, 450] width 22 height 22
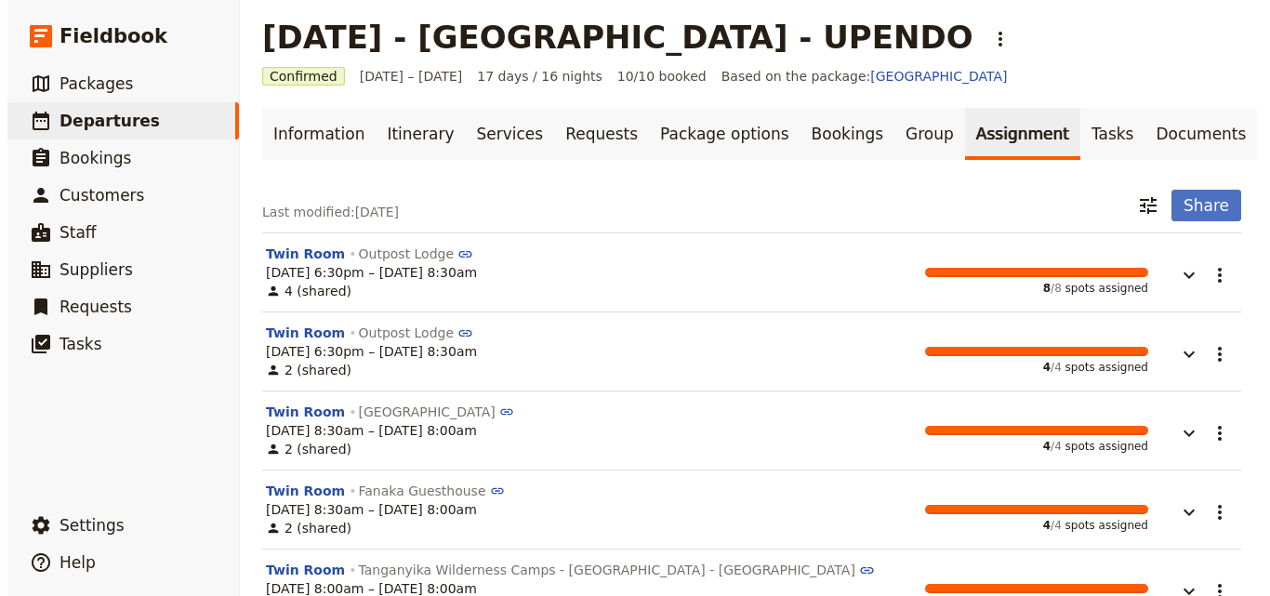
scroll to position [0, 0]
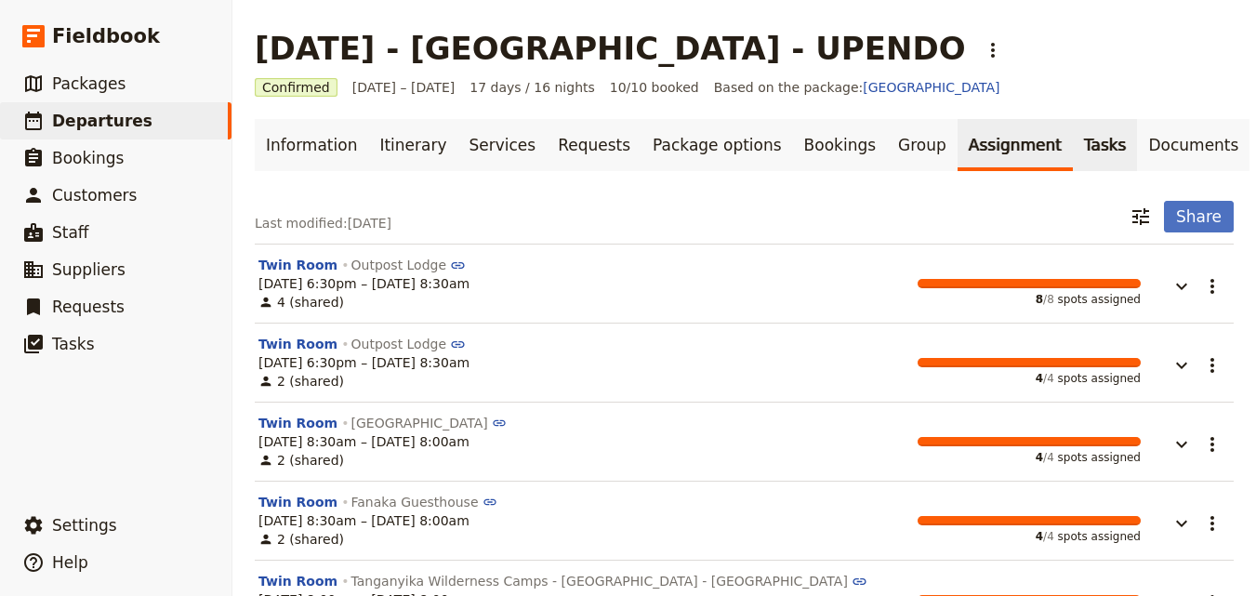
click at [1073, 143] on link "Tasks" at bounding box center [1105, 145] width 65 height 52
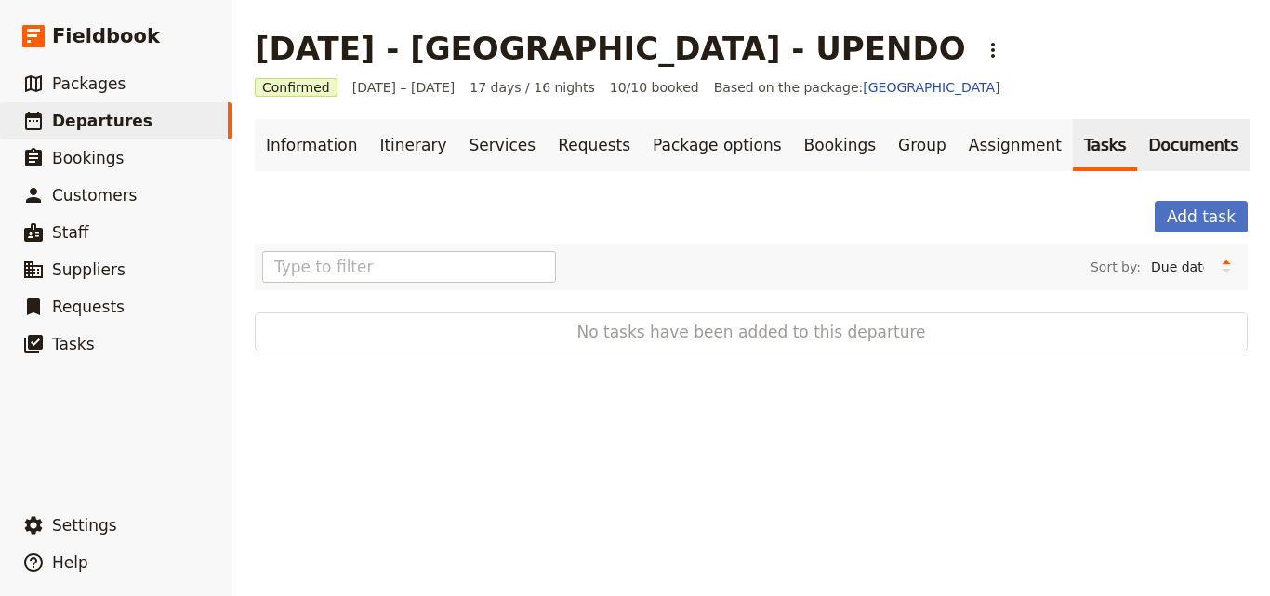
click at [1137, 158] on link "Documents" at bounding box center [1193, 145] width 113 height 52
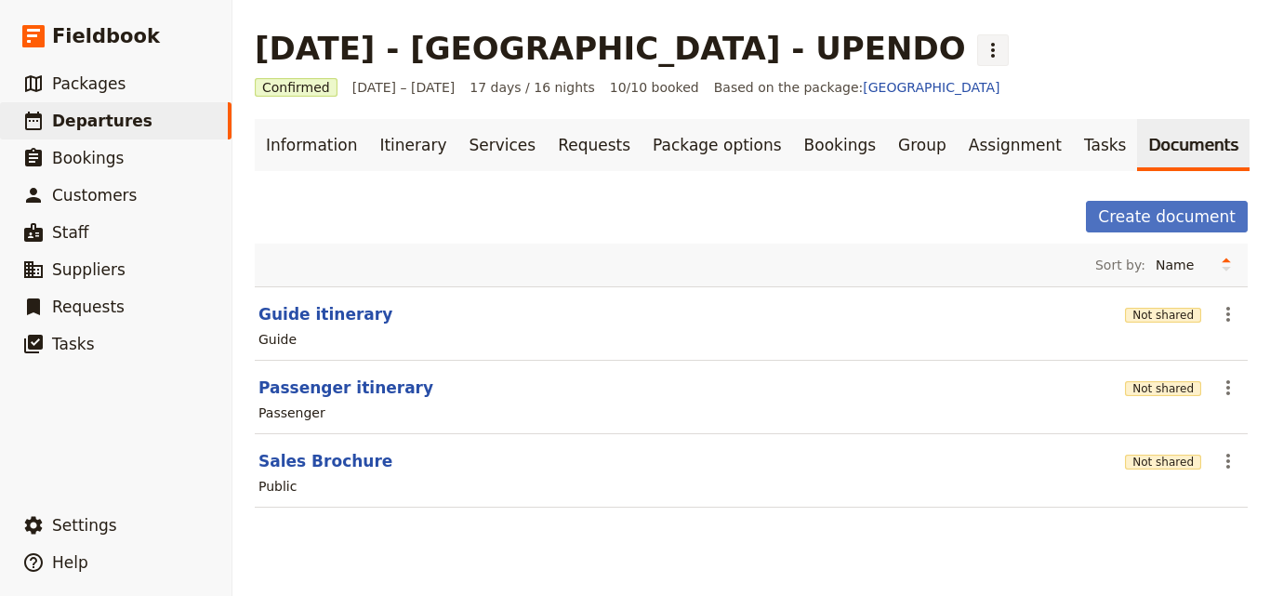
click at [982, 56] on icon "Actions" at bounding box center [993, 50] width 22 height 22
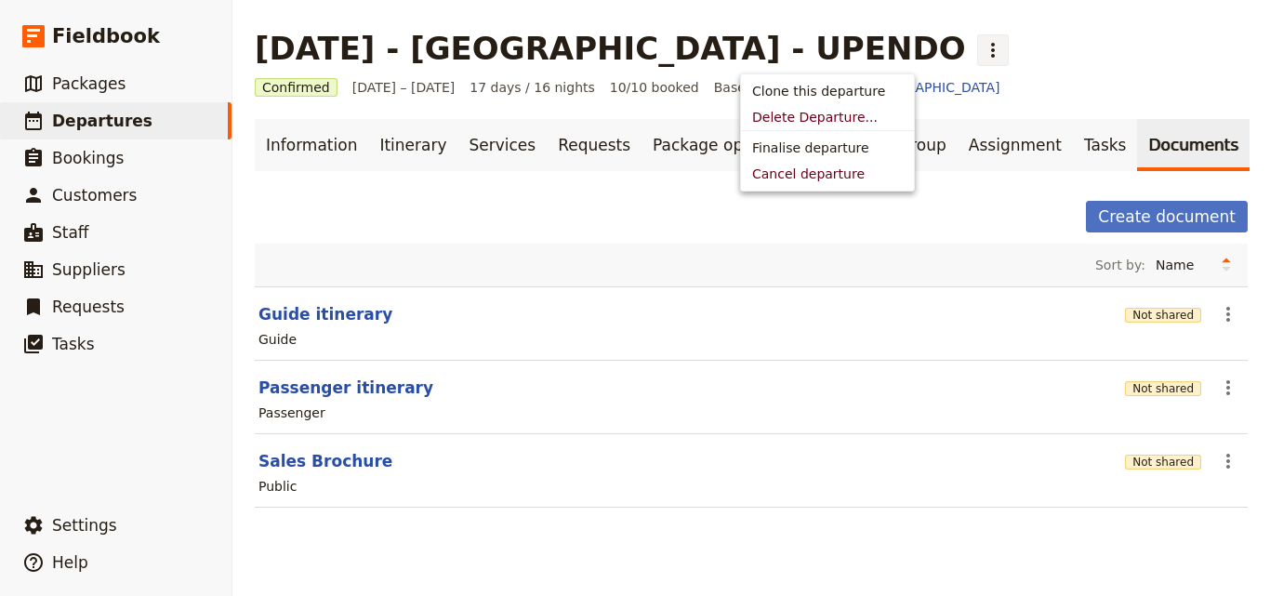
click at [844, 45] on div "[DATE] - [GEOGRAPHIC_DATA] - UPENDO ​" at bounding box center [751, 48] width 993 height 37
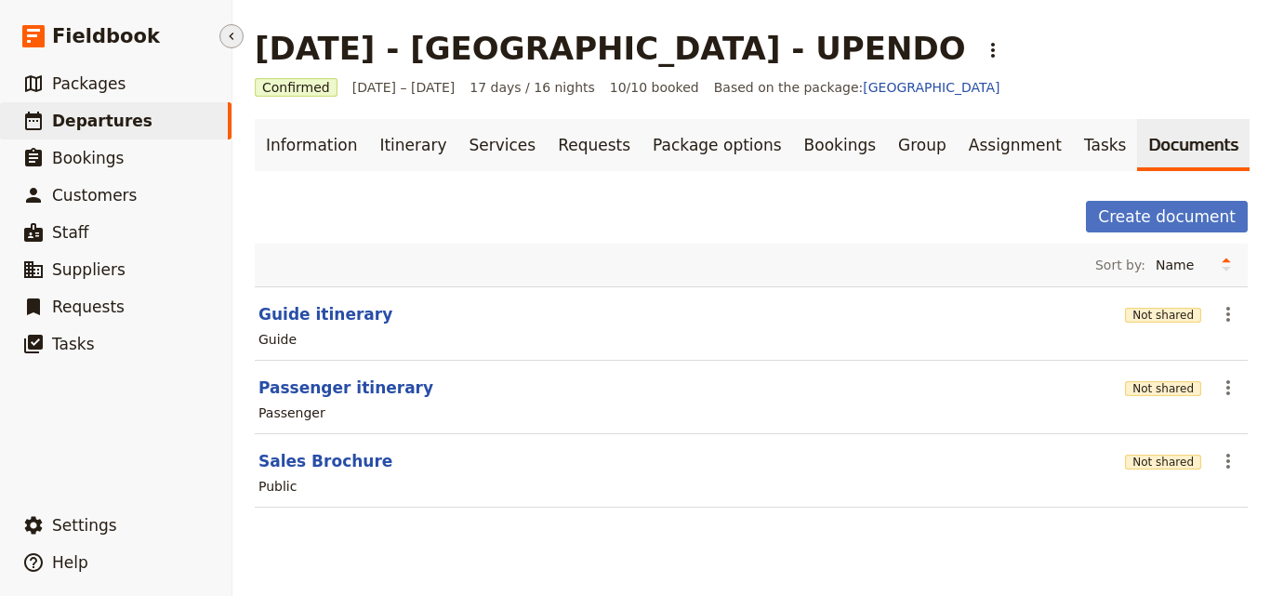
click at [239, 35] on button "​" at bounding box center [231, 36] width 24 height 24
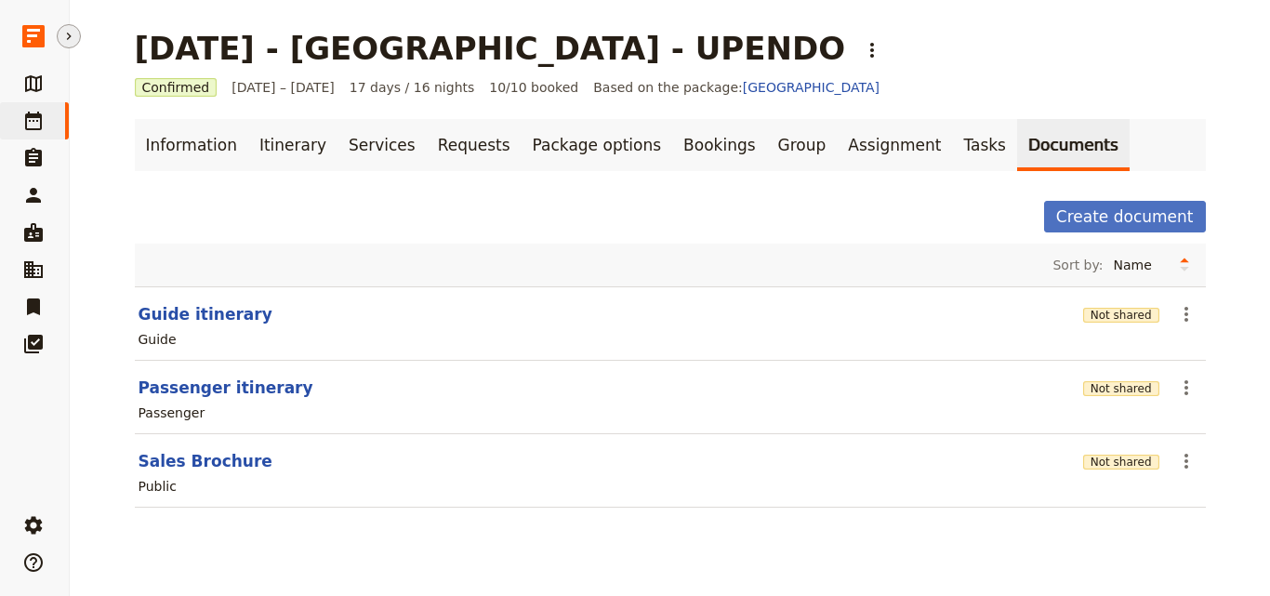
click at [72, 38] on icon "Hide menu" at bounding box center [68, 36] width 15 height 15
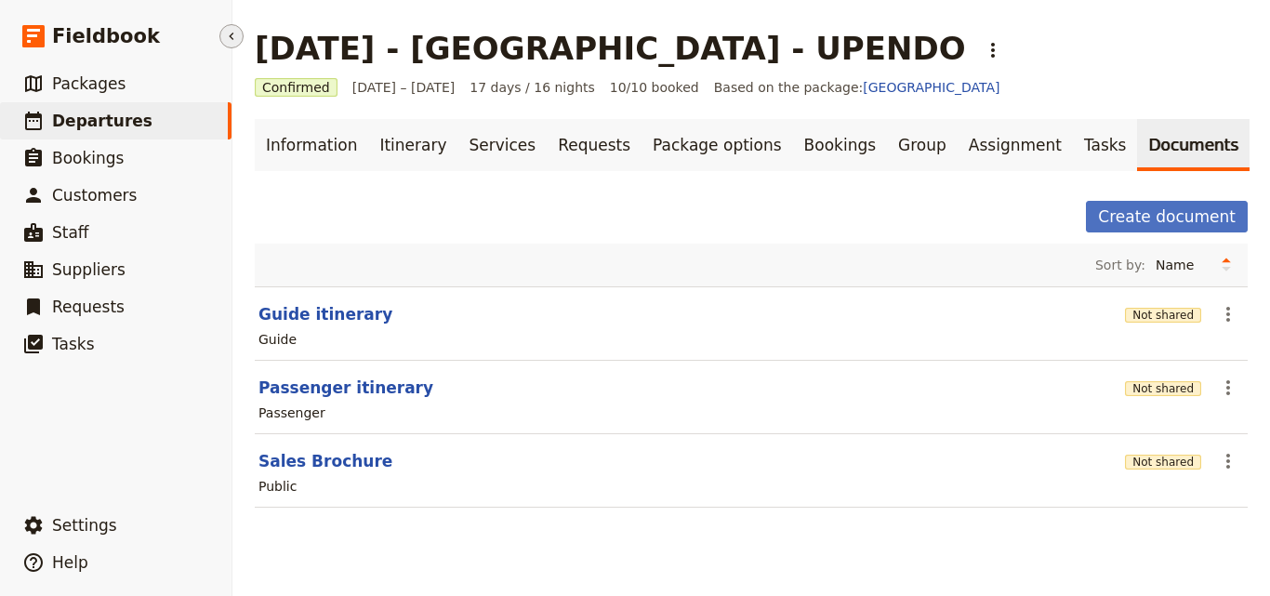
click at [72, 38] on span "Fieldbook" at bounding box center [106, 36] width 108 height 28
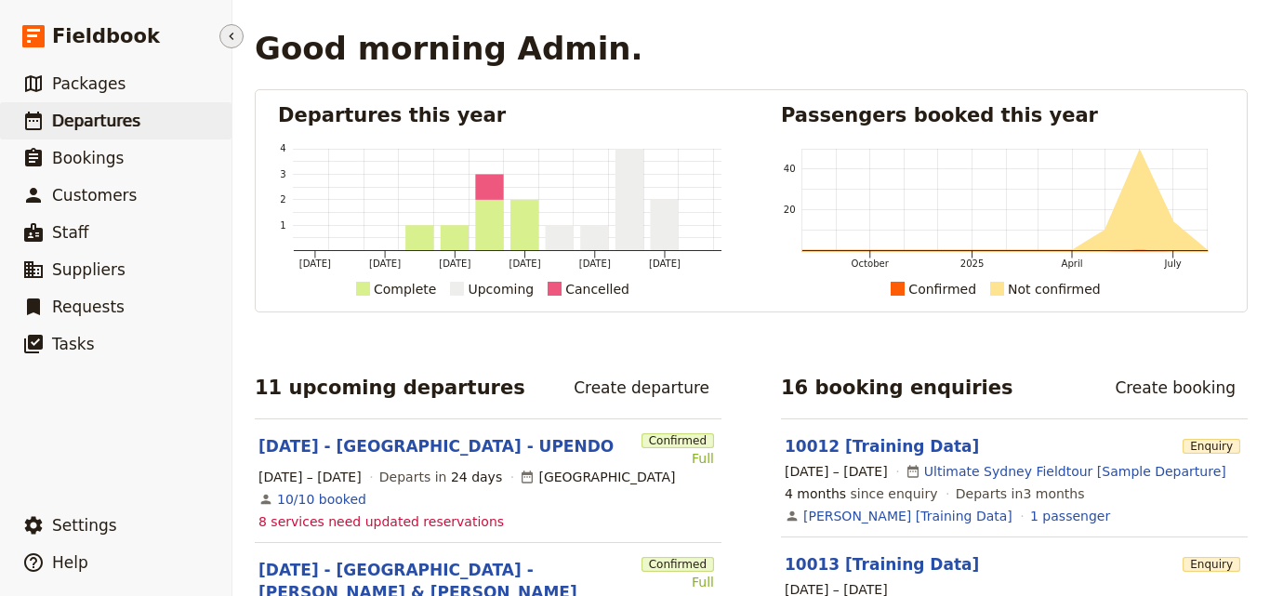
click at [93, 117] on span "Departures" at bounding box center [96, 121] width 88 height 19
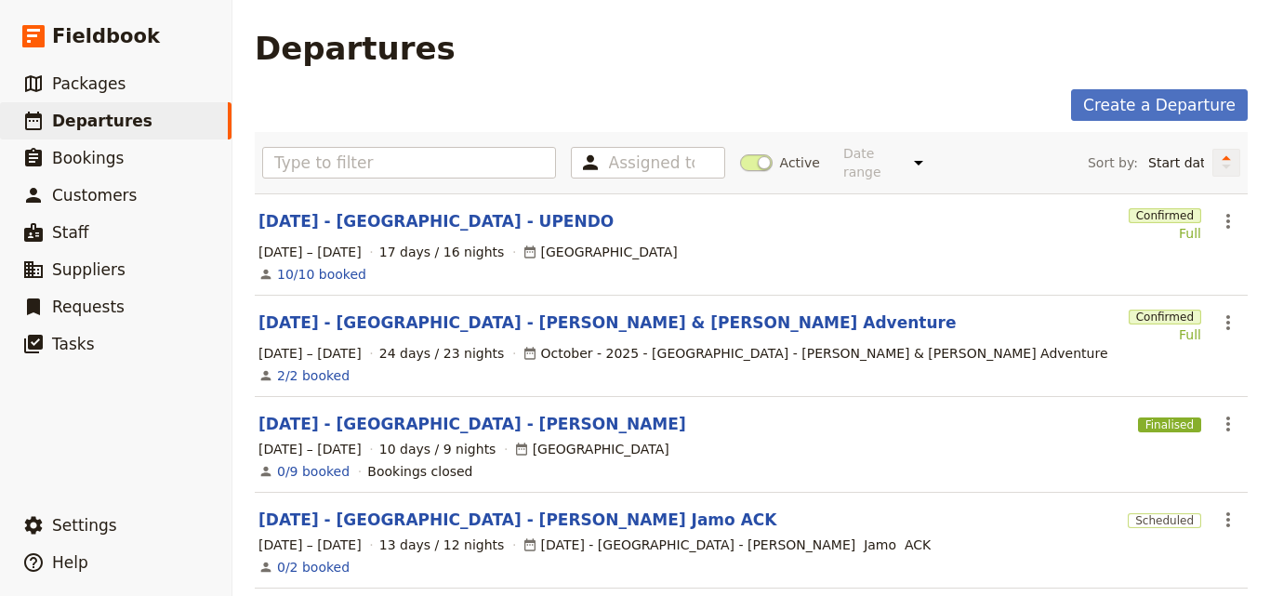
click at [1222, 165] on icon "Change sort direction" at bounding box center [1226, 167] width 9 height 5
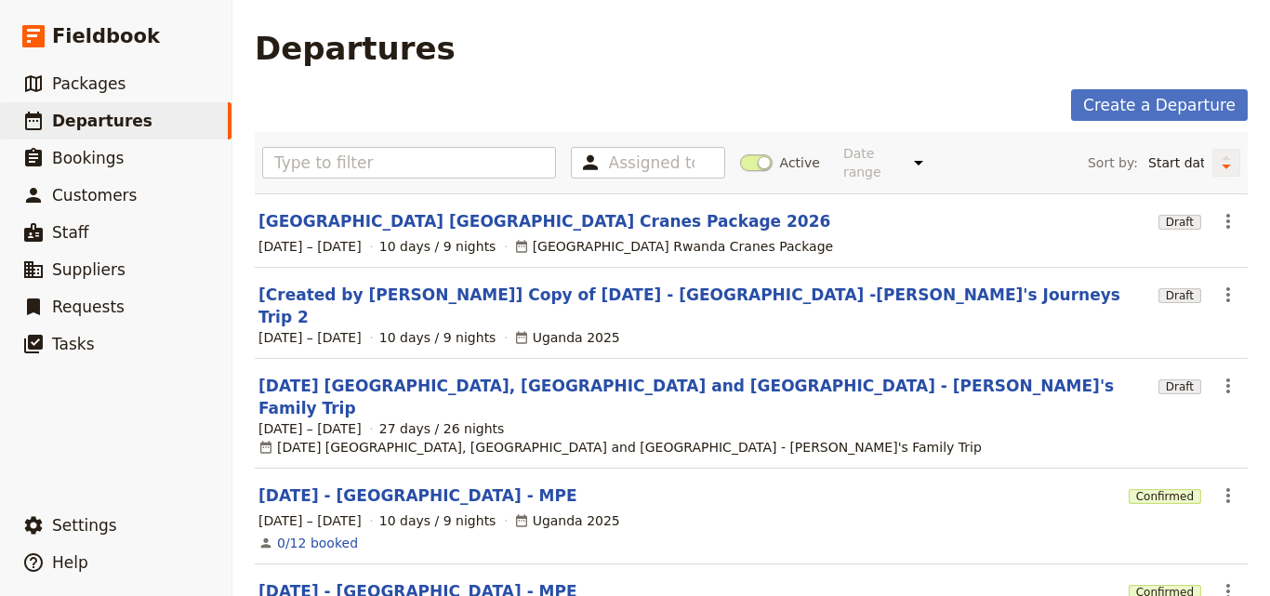
click at [1222, 156] on icon "Change sort direction" at bounding box center [1226, 158] width 9 height 5
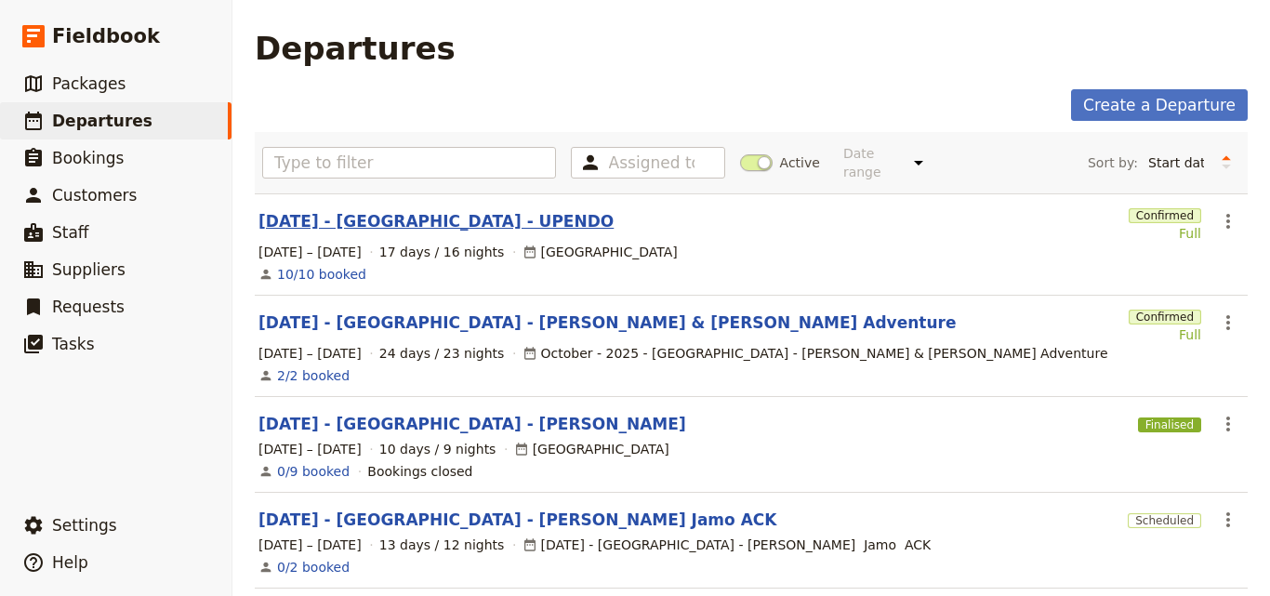
click at [425, 211] on link "[DATE] - [GEOGRAPHIC_DATA] - UPENDO" at bounding box center [436, 221] width 355 height 22
